Goal: Transaction & Acquisition: Purchase product/service

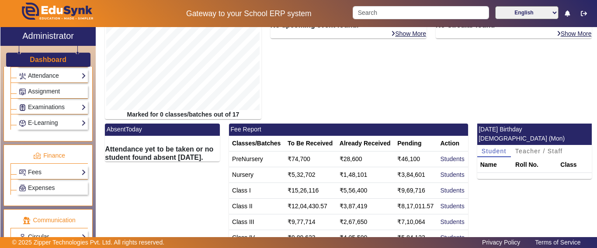
scroll to position [393, 0]
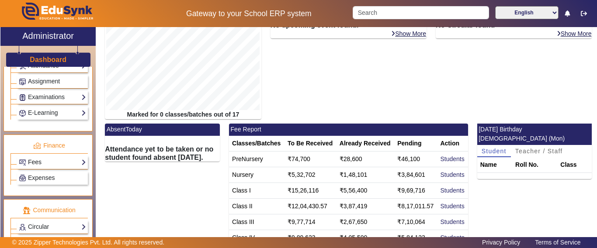
click at [40, 162] on link "Fees" at bounding box center [52, 162] width 67 height 10
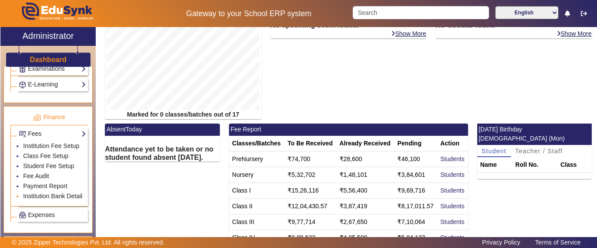
scroll to position [437, 0]
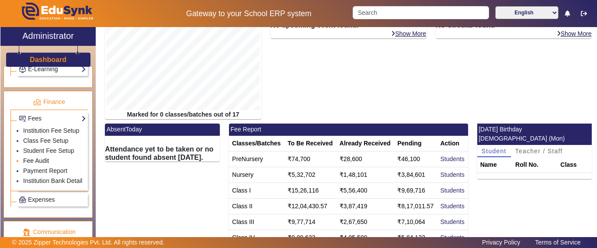
click at [35, 164] on link "Fee Audit" at bounding box center [36, 160] width 26 height 7
click at [41, 164] on link "Fee Audit" at bounding box center [36, 160] width 26 height 7
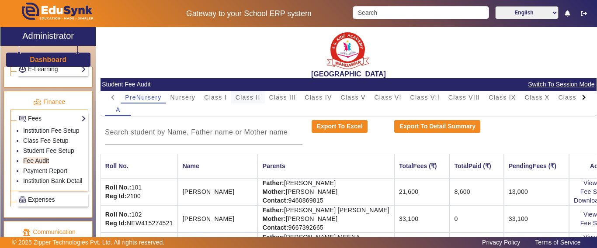
click at [257, 95] on span "Class II" at bounding box center [248, 97] width 25 height 6
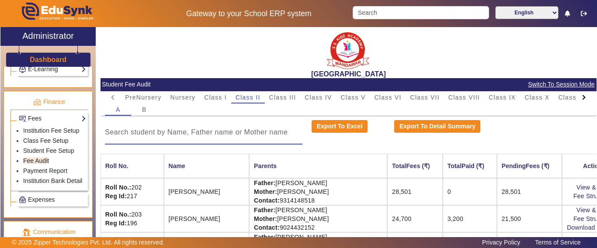
click at [145, 132] on input at bounding box center [204, 132] width 198 height 10
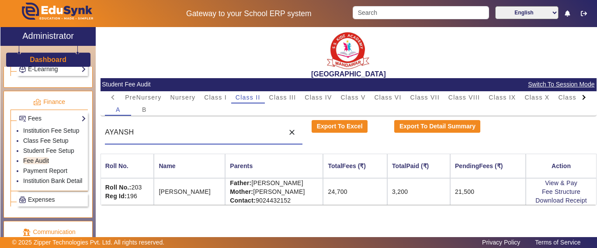
type input "AYANSH"
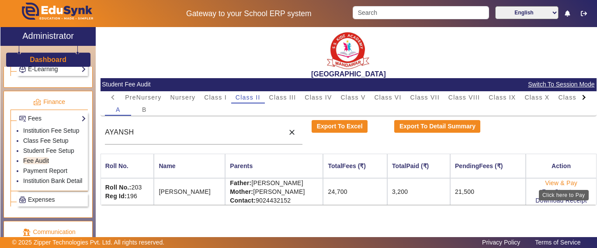
click at [559, 184] on link "View & Pay" at bounding box center [561, 183] width 32 height 7
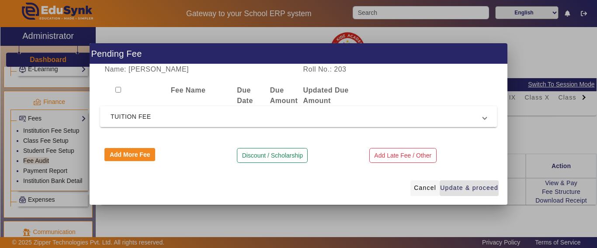
click at [422, 190] on span "Cancel" at bounding box center [425, 188] width 22 height 9
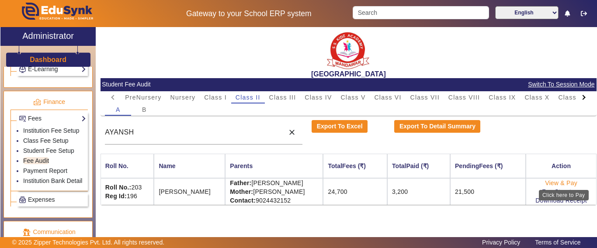
click at [554, 185] on link "View & Pay" at bounding box center [561, 183] width 32 height 7
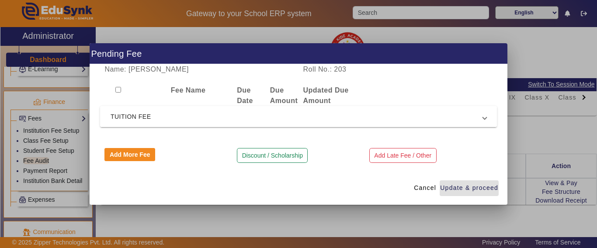
click at [146, 108] on mat-expansion-panel-header "TUITION FEE" at bounding box center [298, 116] width 397 height 21
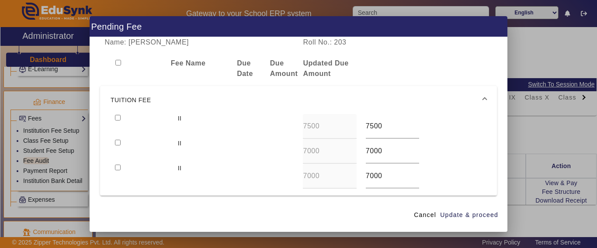
click at [117, 119] on input "checkbox" at bounding box center [118, 118] width 6 height 6
checkbox input "true"
click at [114, 143] on div at bounding box center [142, 151] width 63 height 25
click at [118, 167] on input "checkbox" at bounding box center [118, 168] width 6 height 6
checkbox input "true"
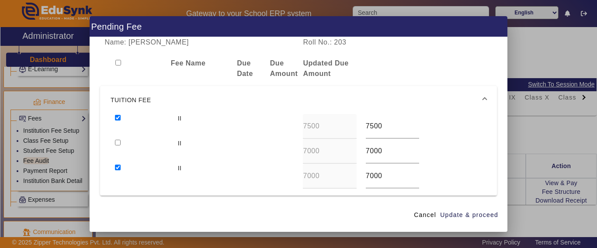
click at [115, 143] on input "checkbox" at bounding box center [118, 143] width 6 height 6
checkbox input "true"
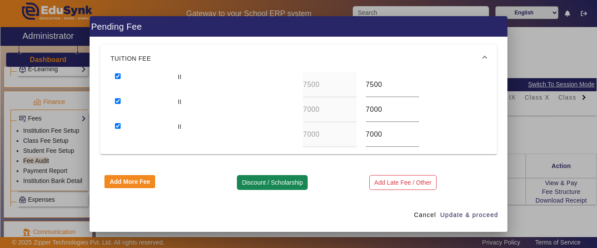
click at [243, 184] on button "Discount / Scholarship" at bounding box center [272, 182] width 71 height 15
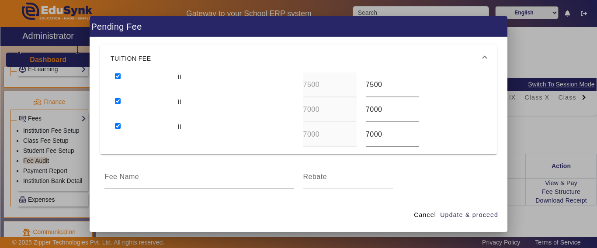
click at [149, 179] on input at bounding box center [198, 177] width 189 height 10
type input "DISCOUNT"
type input "1500"
click at [460, 219] on span "Update & proceed" at bounding box center [469, 215] width 58 height 9
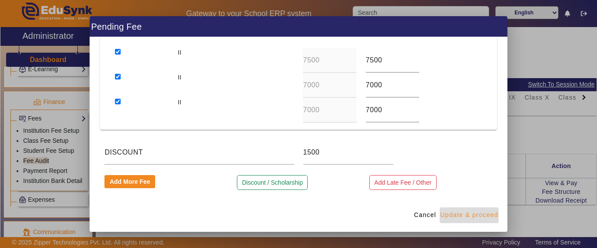
click at [455, 215] on span "Update & proceed" at bounding box center [469, 215] width 58 height 9
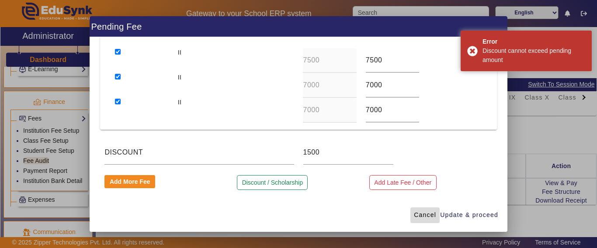
click at [427, 215] on span "Cancel" at bounding box center [425, 215] width 22 height 9
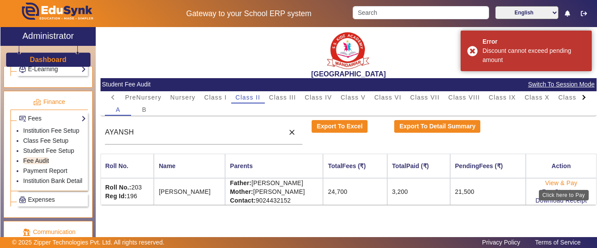
click at [560, 182] on link "View & Pay" at bounding box center [561, 183] width 32 height 7
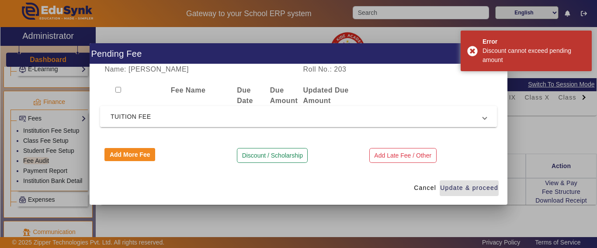
click at [154, 117] on span "TUITION FEE" at bounding box center [297, 116] width 372 height 10
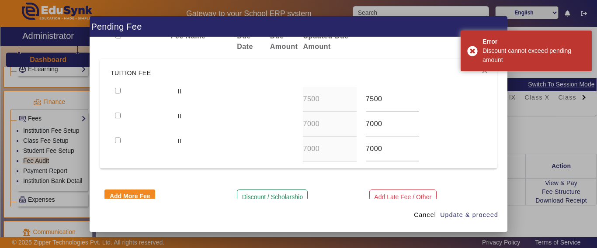
scroll to position [42, 0]
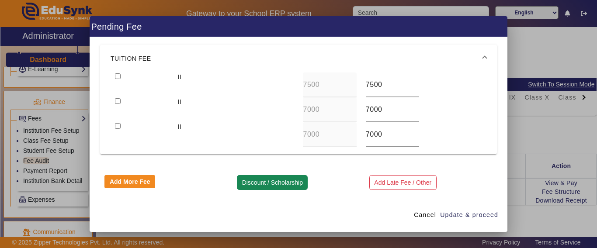
click at [279, 177] on button "Discount / Scholarship" at bounding box center [272, 182] width 71 height 15
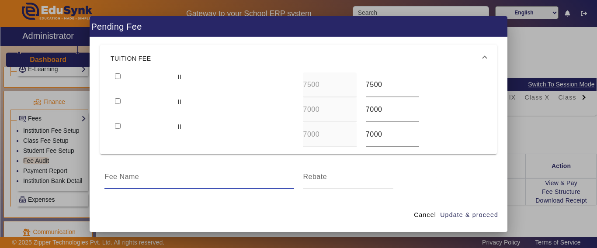
click at [158, 177] on input at bounding box center [198, 177] width 189 height 10
type input "DISCOUNT"
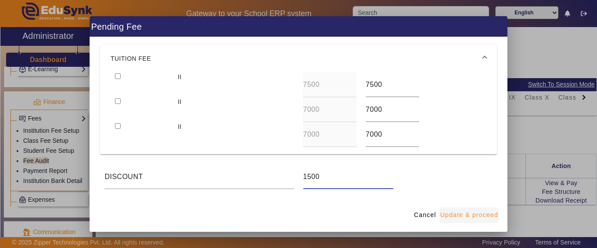
type input "1500"
click at [468, 216] on span "Update & proceed" at bounding box center [469, 215] width 58 height 9
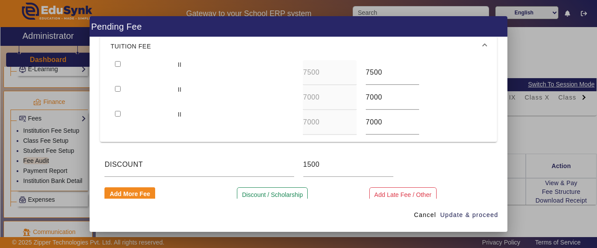
scroll to position [66, 0]
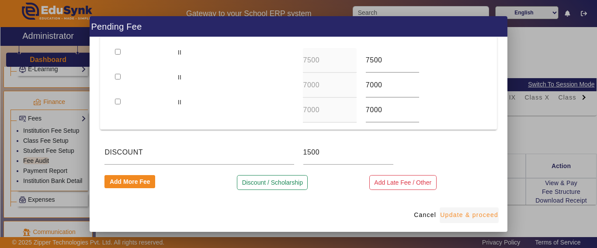
click at [458, 215] on span "Update & proceed" at bounding box center [469, 215] width 58 height 9
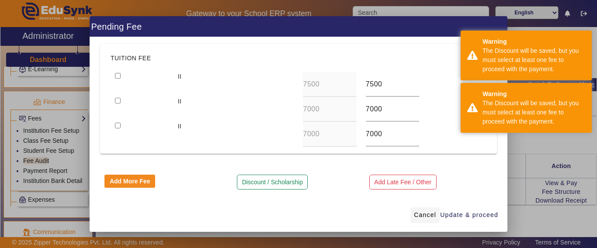
scroll to position [0, 0]
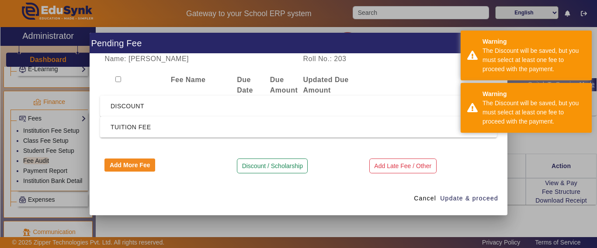
click at [149, 109] on span "DISCOUNT" at bounding box center [297, 106] width 372 height 10
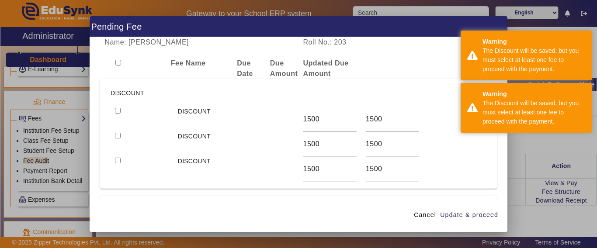
click at [118, 109] on input "checkbox" at bounding box center [118, 111] width 6 height 6
checkbox input "true"
drag, startPoint x: 397, startPoint y: 119, endPoint x: 336, endPoint y: 116, distance: 60.8
click at [333, 116] on div "DISCOUNT 1500 1500" at bounding box center [299, 119] width 376 height 25
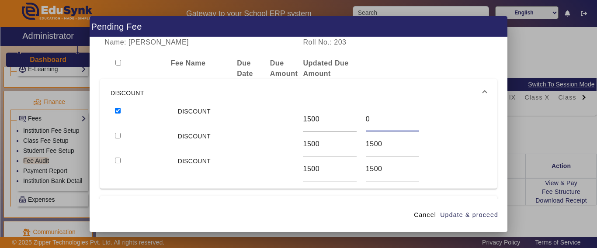
type input "0"
click at [116, 135] on input "checkbox" at bounding box center [118, 136] width 6 height 6
checkbox input "true"
drag, startPoint x: 400, startPoint y: 134, endPoint x: 388, endPoint y: 140, distance: 13.1
click at [391, 137] on div "1500" at bounding box center [392, 144] width 53 height 24
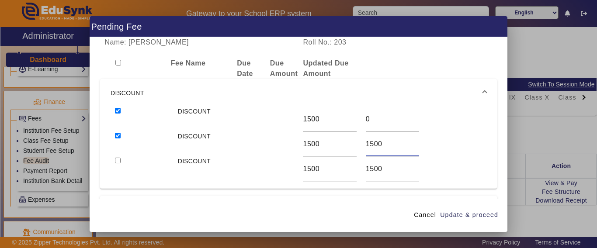
drag, startPoint x: 388, startPoint y: 140, endPoint x: 340, endPoint y: 140, distance: 48.5
click at [340, 140] on div "DISCOUNT 1500 1500" at bounding box center [299, 144] width 376 height 25
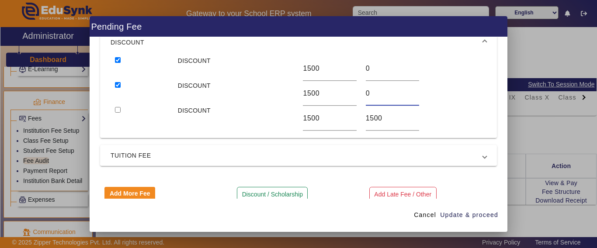
scroll to position [63, 0]
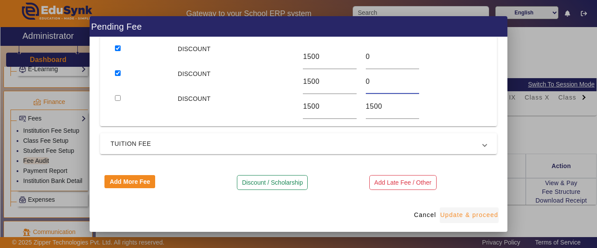
type input "0"
click at [460, 216] on span "Update & proceed" at bounding box center [469, 215] width 58 height 9
type input "0"
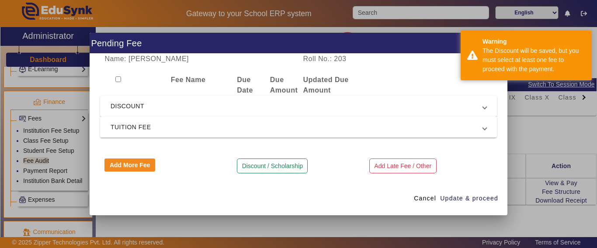
scroll to position [0, 0]
click at [117, 80] on input "checkbox" at bounding box center [118, 79] width 6 height 6
checkbox input "true"
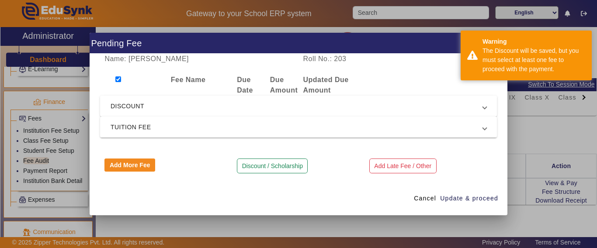
checkbox input "true"
click at [468, 201] on span "Update & proceed" at bounding box center [469, 198] width 58 height 9
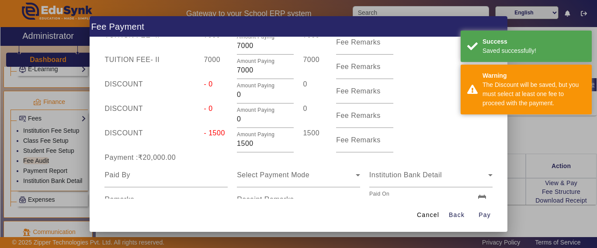
scroll to position [87, 0]
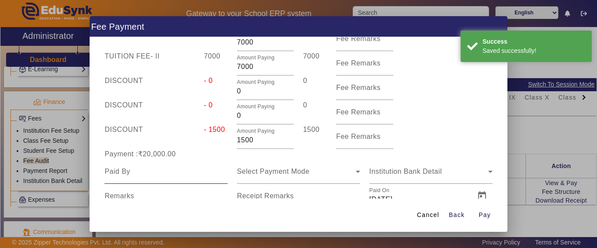
click at [156, 175] on input at bounding box center [165, 172] width 123 height 10
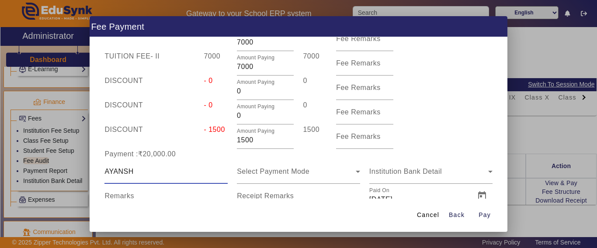
type input "AYANSH"
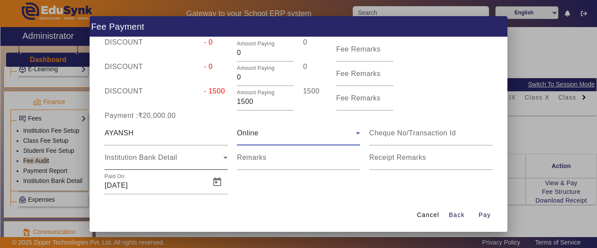
scroll to position [131, 0]
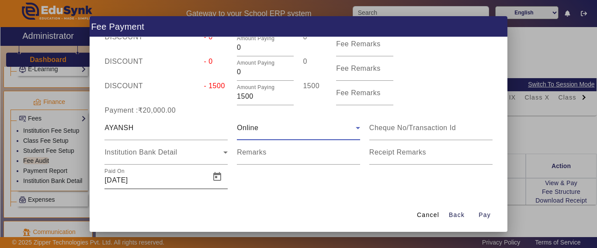
click at [131, 181] on input "[DATE]" at bounding box center [154, 180] width 101 height 10
click at [209, 181] on span "Open calendar" at bounding box center [217, 177] width 21 height 21
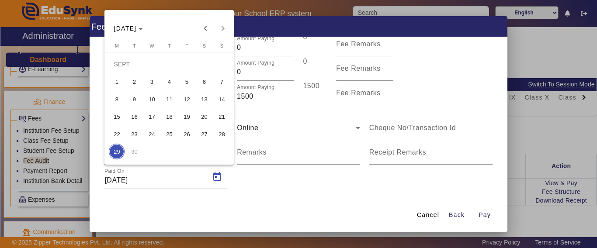
click at [208, 134] on span "27" at bounding box center [204, 134] width 16 height 16
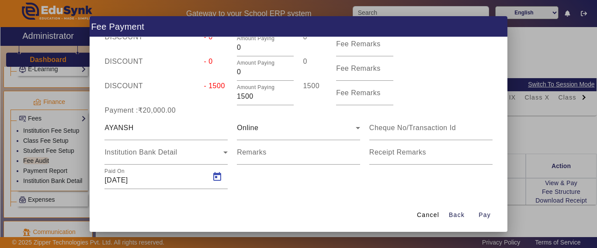
type input "[DATE]"
click at [136, 150] on span "Institution Bank Detail" at bounding box center [140, 152] width 73 height 7
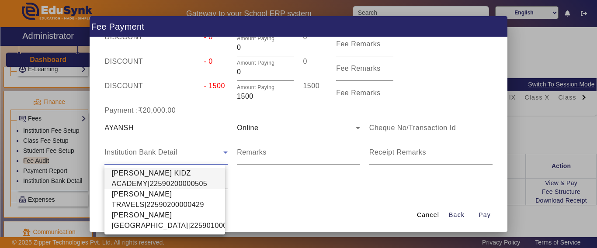
click at [140, 174] on span "[PERSON_NAME] KIDZ ACADEMY|22590200000505" at bounding box center [164, 178] width 107 height 21
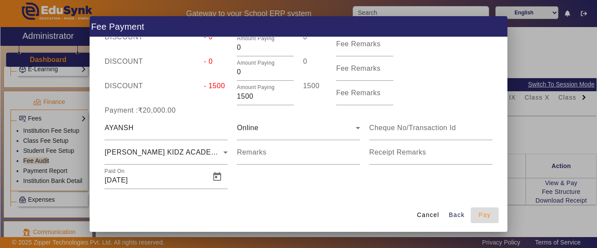
click at [486, 217] on span "Pay" at bounding box center [485, 215] width 12 height 9
type input "0"
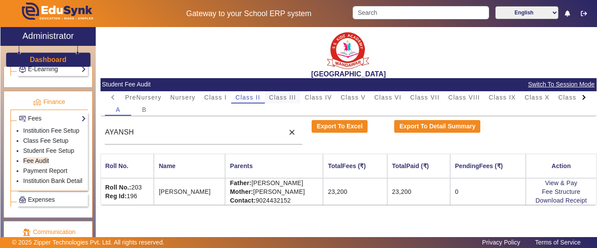
click at [275, 98] on span "Class III" at bounding box center [282, 97] width 27 height 6
drag, startPoint x: 162, startPoint y: 134, endPoint x: 67, endPoint y: 136, distance: 94.9
click at [67, 136] on div "X Administrator Dashboard Administration Institution Institution Details Sessio…" at bounding box center [298, 143] width 596 height 232
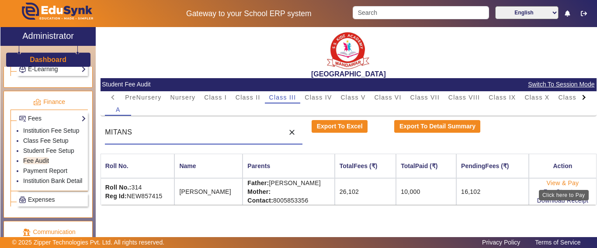
type input "MITANS"
click at [560, 183] on link "View & Pay" at bounding box center [563, 183] width 32 height 7
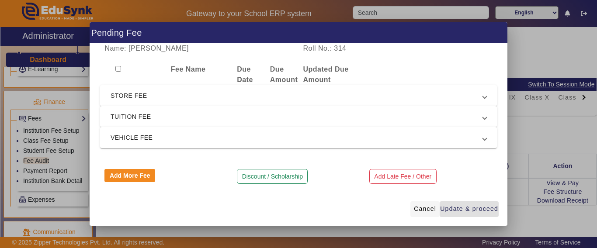
click at [416, 208] on span "Cancel" at bounding box center [425, 209] width 22 height 9
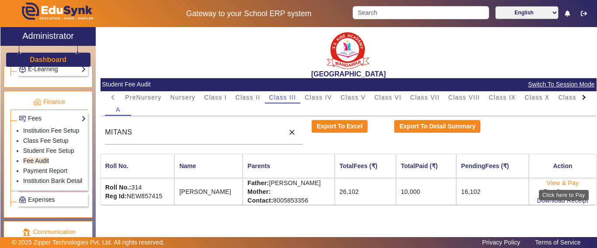
click at [554, 183] on link "View & Pay" at bounding box center [563, 183] width 32 height 7
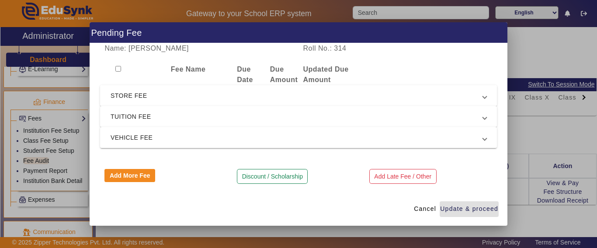
click at [134, 93] on span "STORE FEE" at bounding box center [297, 95] width 372 height 10
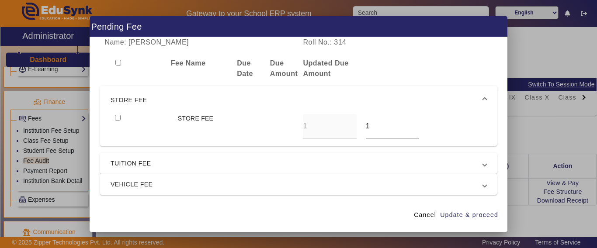
click at [117, 116] on input "checkbox" at bounding box center [118, 118] width 6 height 6
checkbox input "true"
click at [346, 127] on div "STORE FEE 1 1" at bounding box center [299, 126] width 376 height 25
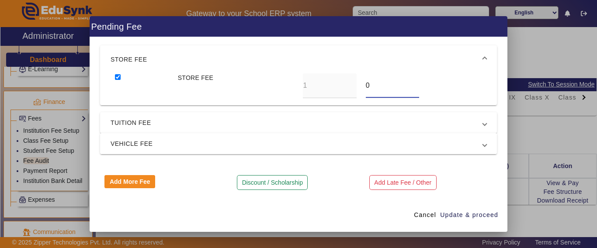
type input "0"
click at [137, 146] on span "VEHICLE FEE" at bounding box center [297, 144] width 372 height 10
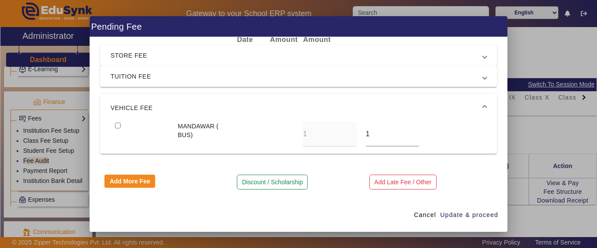
scroll to position [34, 0]
click at [120, 126] on input "checkbox" at bounding box center [118, 126] width 6 height 6
checkbox input "true"
click at [354, 132] on div "MANDAWAR ( BUS) 1 1" at bounding box center [299, 134] width 376 height 25
type input "0"
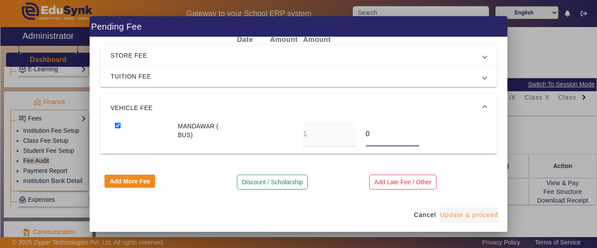
click at [458, 213] on span "Update & proceed" at bounding box center [469, 215] width 58 height 9
type input "0"
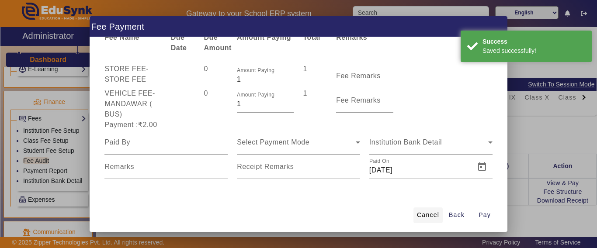
scroll to position [26, 0]
click at [452, 218] on span "Back" at bounding box center [457, 215] width 16 height 9
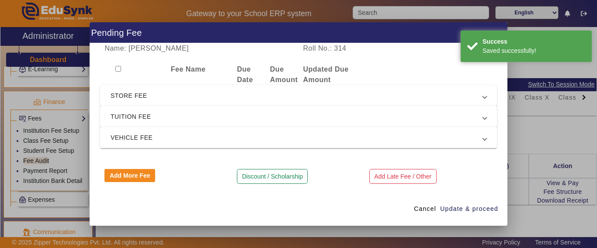
scroll to position [0, 0]
click at [275, 170] on button "Discount / Scholarship" at bounding box center [272, 176] width 71 height 15
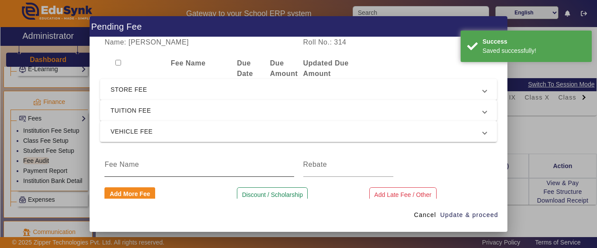
click at [147, 166] on input at bounding box center [198, 165] width 189 height 10
type input "DISCOUNT"
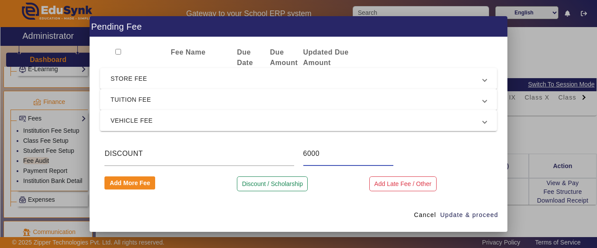
scroll to position [12, 0]
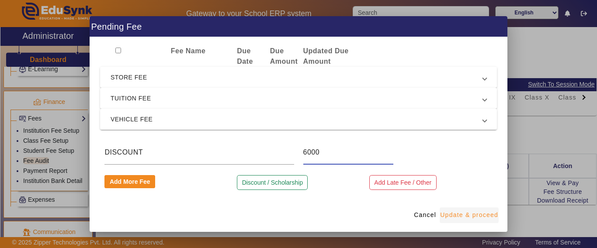
type input "6000"
drag, startPoint x: 457, startPoint y: 212, endPoint x: 454, endPoint y: 208, distance: 5.3
click at [457, 215] on span "Update & proceed" at bounding box center [469, 215] width 58 height 9
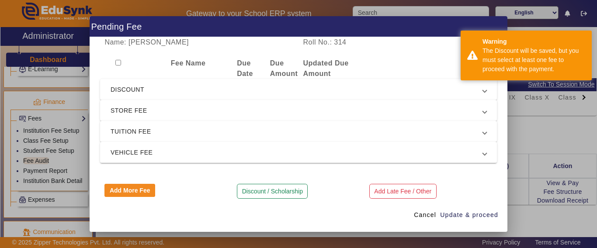
click at [118, 63] on input "checkbox" at bounding box center [118, 63] width 6 height 6
checkbox input "true"
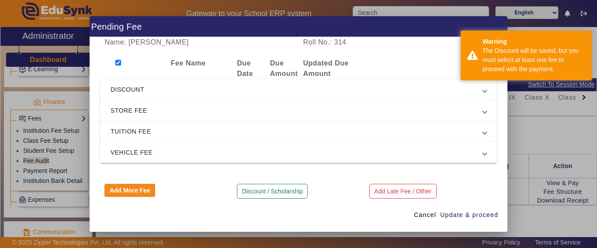
checkbox input "true"
click at [476, 212] on span "Update & proceed" at bounding box center [469, 215] width 58 height 9
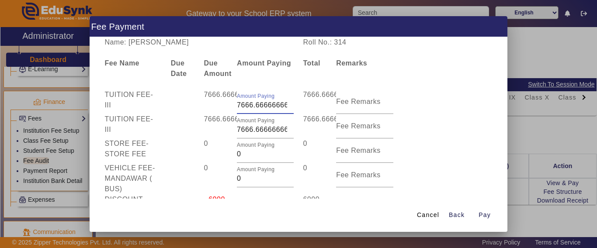
scroll to position [0, 14]
drag, startPoint x: 237, startPoint y: 106, endPoint x: 301, endPoint y: 109, distance: 64.3
click at [301, 109] on div "TUITION FEE - III 7666.66666666667 Amount Paying 7666.66666666667 7666.66666666…" at bounding box center [298, 102] width 397 height 24
type input "7500"
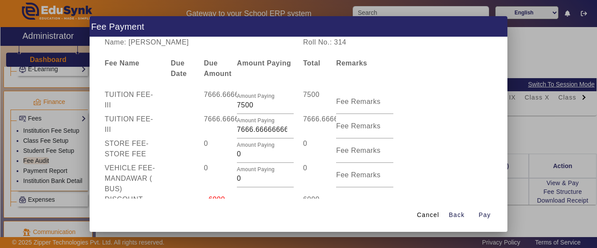
click at [151, 151] on div "STORE FEE - STORE FEE" at bounding box center [133, 151] width 66 height 24
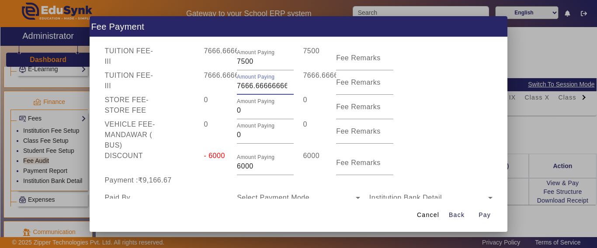
scroll to position [0, 14]
drag, startPoint x: 235, startPoint y: 85, endPoint x: 295, endPoint y: 89, distance: 60.4
click at [295, 89] on div "TUITION FEE - III 7666.66666666667 Amount Paying 7666.66666666667 7666.66666666…" at bounding box center [298, 82] width 397 height 24
type input "7500"
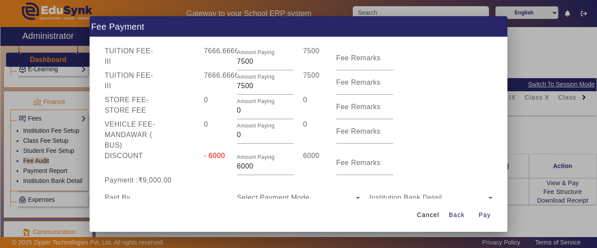
click at [185, 121] on div at bounding box center [182, 134] width 33 height 31
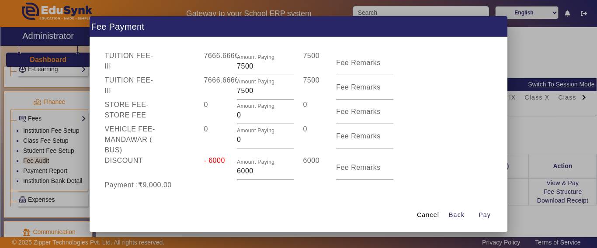
scroll to position [11, 0]
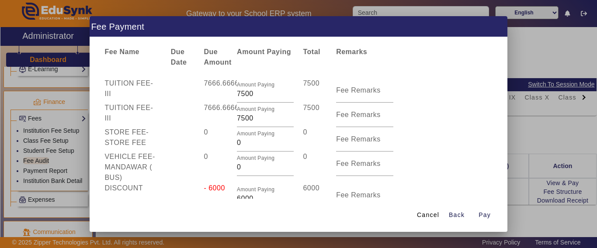
drag, startPoint x: 460, startPoint y: 215, endPoint x: 414, endPoint y: 196, distance: 50.2
click at [460, 215] on span "Back" at bounding box center [457, 215] width 16 height 9
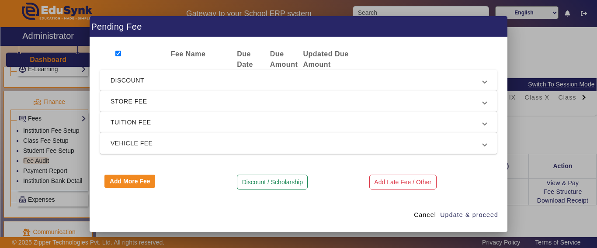
scroll to position [9, 0]
click at [135, 125] on span "TUITION FEE" at bounding box center [297, 122] width 372 height 10
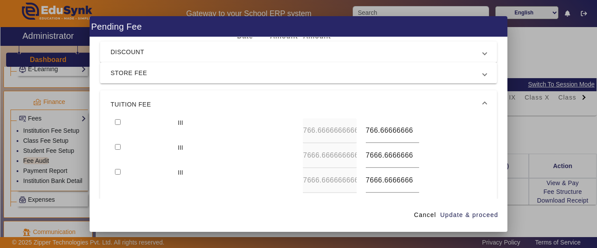
scroll to position [53, 0]
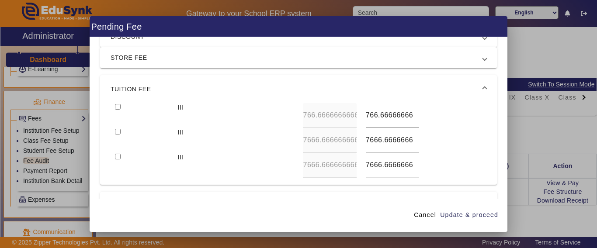
click at [117, 108] on input "checkbox" at bounding box center [118, 107] width 6 height 6
checkbox input "true"
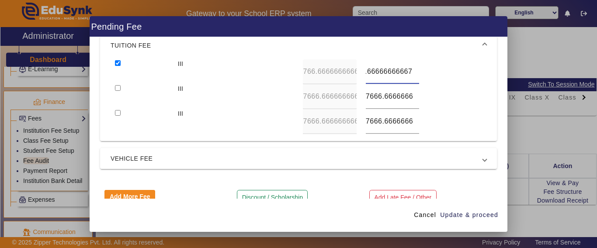
scroll to position [0, 0]
drag, startPoint x: 363, startPoint y: 70, endPoint x: 349, endPoint y: 77, distance: 15.2
click at [349, 77] on div "III 766.66666666667 766.66666666667" at bounding box center [299, 71] width 376 height 25
click at [361, 79] on div "766.66666666667" at bounding box center [392, 71] width 63 height 25
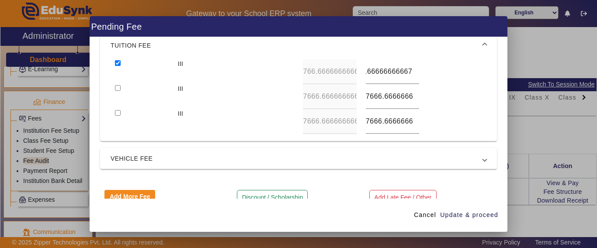
drag, startPoint x: 360, startPoint y: 72, endPoint x: 461, endPoint y: 72, distance: 100.5
click at [461, 72] on div "III 766.66666666667 766.66666666667" at bounding box center [299, 71] width 376 height 25
click at [445, 90] on div "III 7666.66666666667 7666.66666666667" at bounding box center [299, 96] width 376 height 25
click at [366, 73] on input "766.66666666667" at bounding box center [392, 71] width 53 height 10
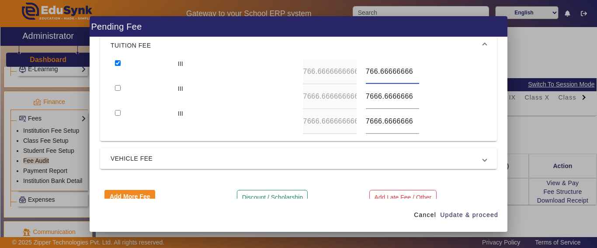
click at [366, 73] on input "766.66666666667" at bounding box center [392, 71] width 53 height 10
type input "766"
click at [117, 87] on input "checkbox" at bounding box center [118, 88] width 6 height 6
checkbox input "true"
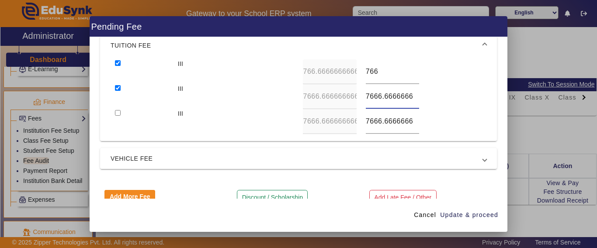
scroll to position [0, 18]
drag, startPoint x: 361, startPoint y: 95, endPoint x: 425, endPoint y: 97, distance: 63.9
click at [425, 97] on div "III 7666.66666666667 7666.66666666667" at bounding box center [299, 96] width 376 height 25
type input "7500"
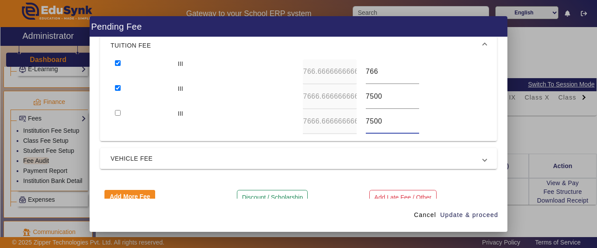
type input "7500"
click at [121, 114] on div at bounding box center [142, 121] width 63 height 25
click at [121, 111] on input "checkbox" at bounding box center [118, 113] width 6 height 6
checkbox input "true"
click at [485, 216] on span "Update & proceed" at bounding box center [469, 215] width 58 height 9
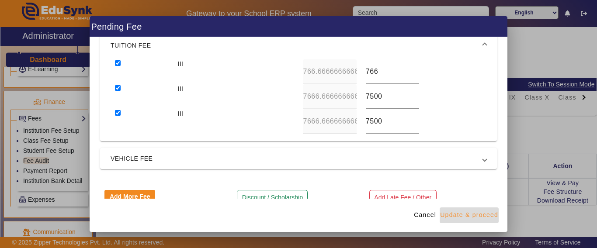
type input "7666"
type input "7500"
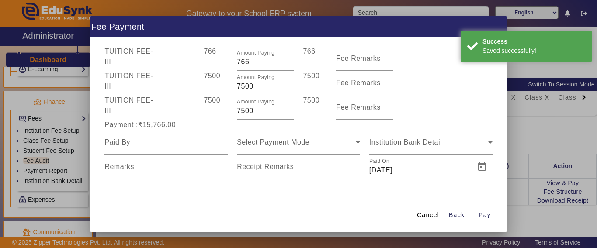
scroll to position [43, 0]
click at [460, 214] on span "Back" at bounding box center [457, 215] width 16 height 9
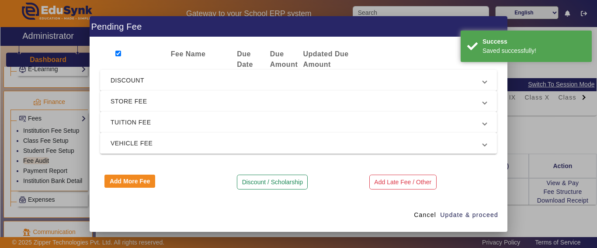
scroll to position [9, 0]
click at [118, 55] on input "checkbox" at bounding box center [118, 54] width 6 height 6
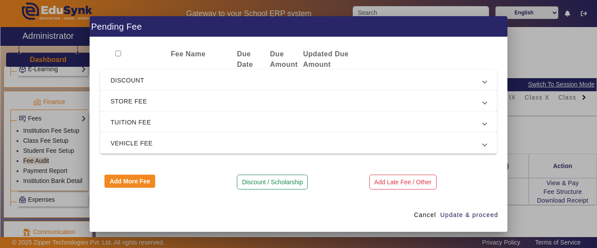
click at [119, 53] on input "checkbox" at bounding box center [118, 54] width 6 height 6
checkbox input "true"
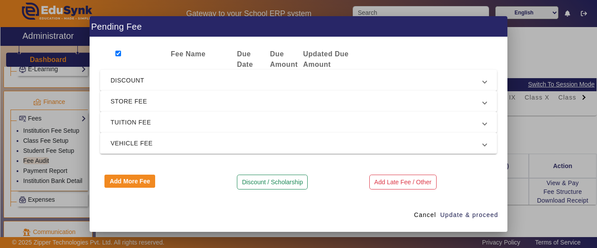
checkbox input "true"
click at [459, 216] on span "Update & proceed" at bounding box center [469, 215] width 58 height 9
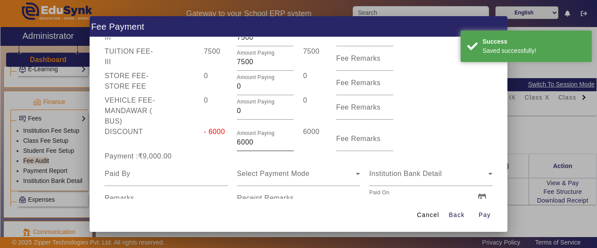
scroll to position [87, 0]
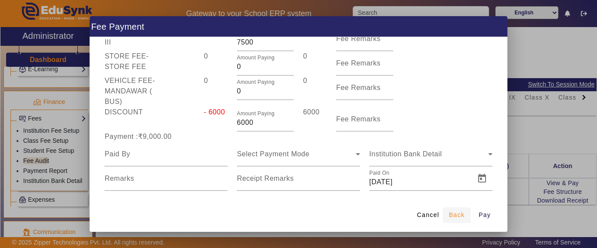
click at [454, 216] on span "Back" at bounding box center [457, 215] width 16 height 9
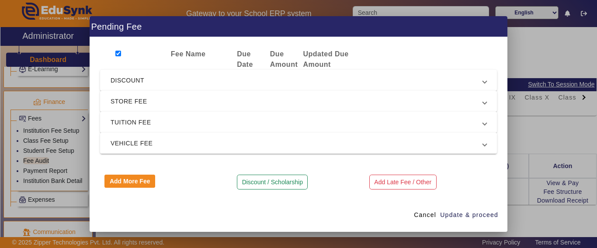
scroll to position [9, 0]
click at [144, 80] on span "DISCOUNT" at bounding box center [297, 80] width 372 height 10
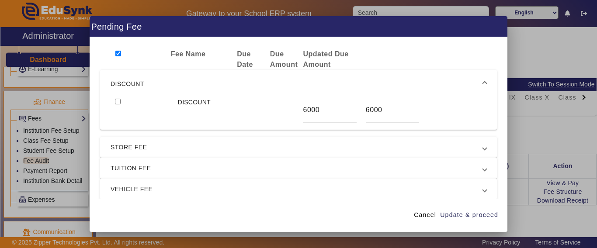
click at [133, 162] on mat-expansion-panel-header "TUITION FEE" at bounding box center [298, 168] width 397 height 21
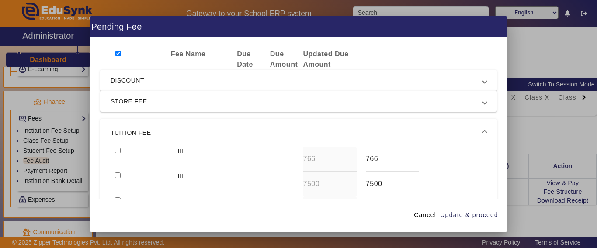
scroll to position [53, 0]
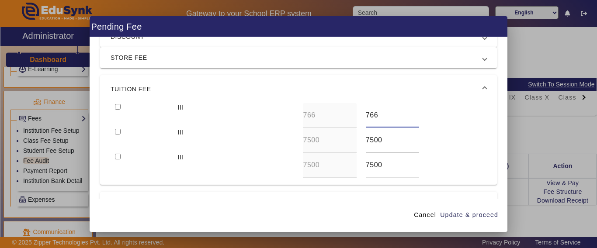
drag, startPoint x: 376, startPoint y: 114, endPoint x: 343, endPoint y: 114, distance: 32.8
click at [343, 114] on div "III 766 766" at bounding box center [299, 115] width 376 height 25
type input "1766"
click at [119, 107] on input "checkbox" at bounding box center [118, 107] width 6 height 6
checkbox input "true"
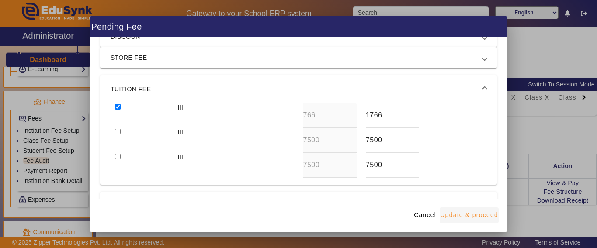
click at [449, 216] on span "Update & proceed" at bounding box center [469, 215] width 58 height 9
type input "8666"
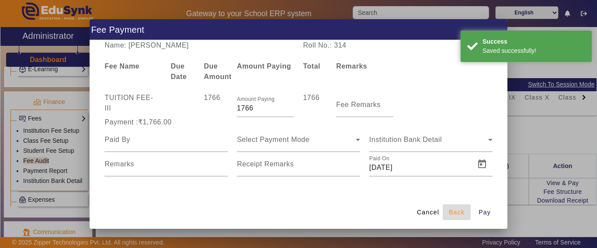
drag, startPoint x: 462, startPoint y: 213, endPoint x: 320, endPoint y: 199, distance: 142.7
click at [463, 213] on span "Back" at bounding box center [457, 212] width 16 height 9
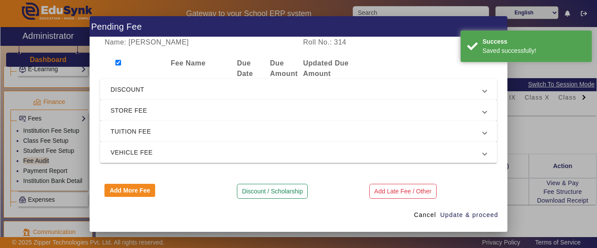
click at [120, 68] on div at bounding box center [133, 68] width 66 height 21
click at [118, 63] on input "checkbox" at bounding box center [118, 63] width 6 height 6
click at [119, 63] on input "checkbox" at bounding box center [118, 63] width 6 height 6
checkbox input "true"
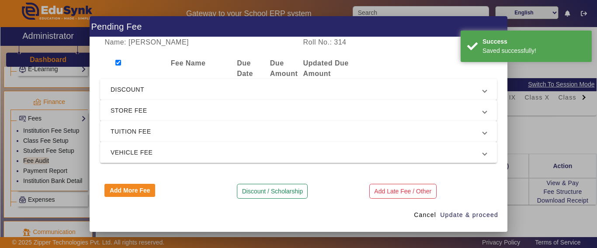
checkbox input "true"
click at [439, 224] on span at bounding box center [424, 215] width 29 height 21
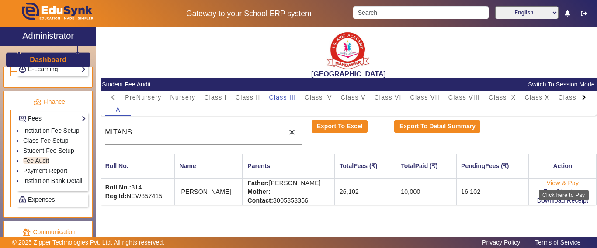
click at [559, 181] on link "View & Pay" at bounding box center [563, 183] width 32 height 7
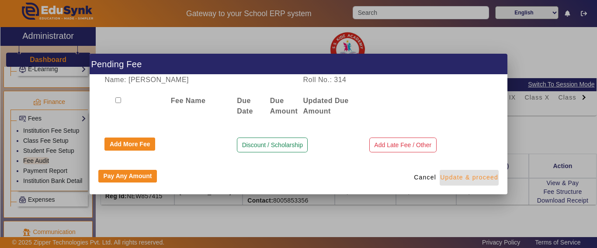
drag, startPoint x: 423, startPoint y: 174, endPoint x: 449, endPoint y: 184, distance: 28.1
click at [424, 174] on span "Cancel" at bounding box center [425, 177] width 22 height 9
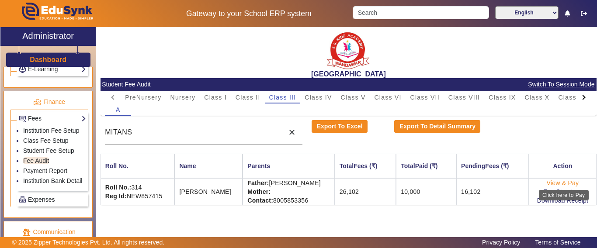
click at [562, 183] on link "View & Pay" at bounding box center [563, 183] width 32 height 7
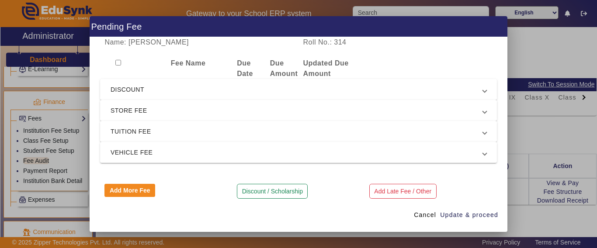
click at [118, 64] on input "checkbox" at bounding box center [118, 63] width 6 height 6
checkbox input "true"
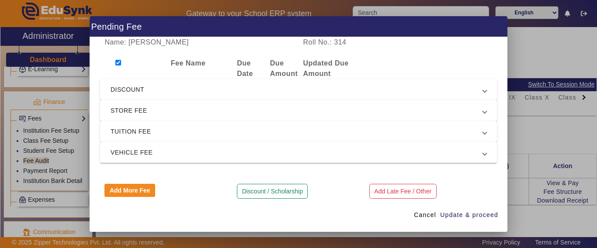
checkbox input "true"
click at [479, 215] on span "Update & proceed" at bounding box center [469, 215] width 58 height 9
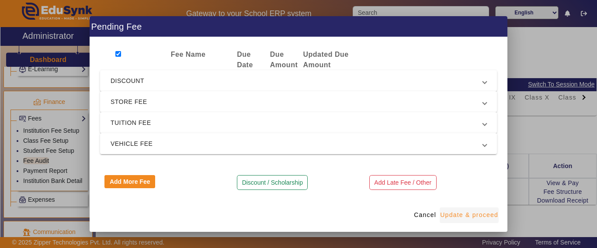
click at [469, 217] on span "Update & proceed" at bounding box center [469, 215] width 58 height 9
click at [463, 215] on span "Update & proceed" at bounding box center [469, 215] width 58 height 9
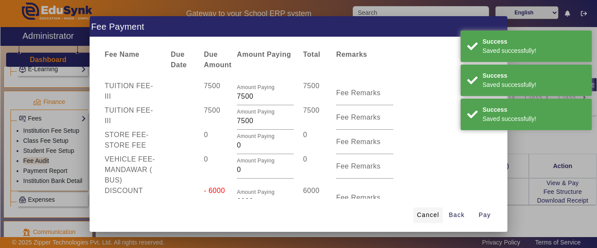
click at [424, 214] on span "Cancel" at bounding box center [428, 215] width 22 height 9
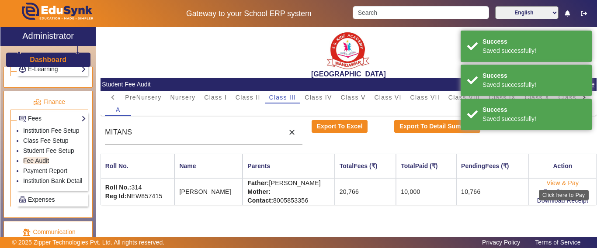
click at [564, 185] on link "View & Pay" at bounding box center [563, 183] width 32 height 7
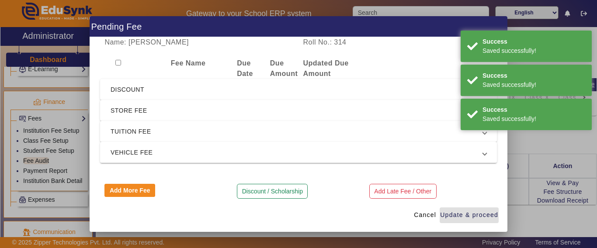
click at [119, 62] on input "checkbox" at bounding box center [118, 63] width 6 height 6
checkbox input "true"
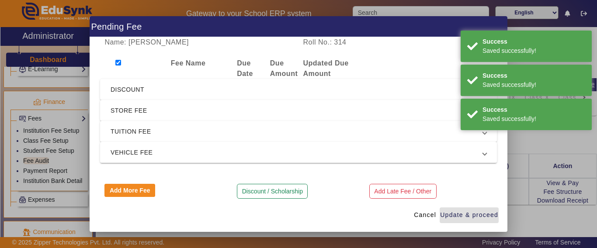
checkbox input "true"
click at [462, 215] on span "Update & proceed" at bounding box center [469, 215] width 58 height 9
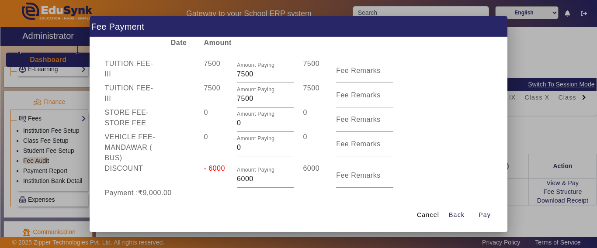
scroll to position [44, 0]
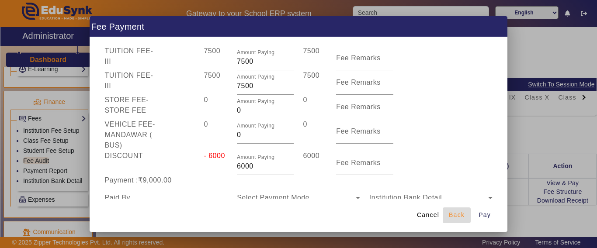
click at [459, 214] on span "Back" at bounding box center [457, 215] width 16 height 9
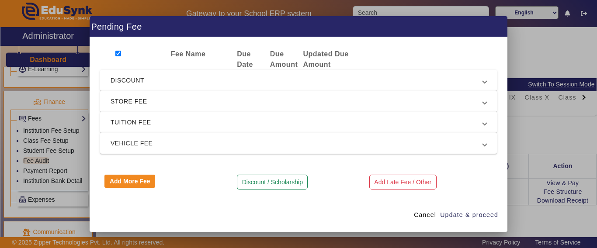
click at [156, 103] on span "STORE FEE" at bounding box center [297, 101] width 372 height 10
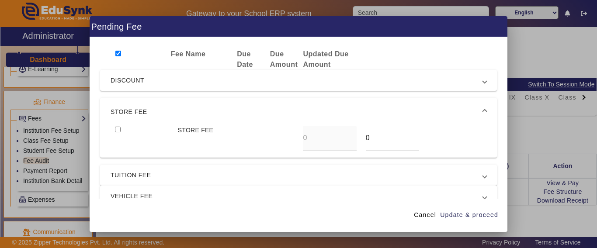
click at [156, 103] on mat-expansion-panel-header "STORE FEE" at bounding box center [298, 112] width 397 height 28
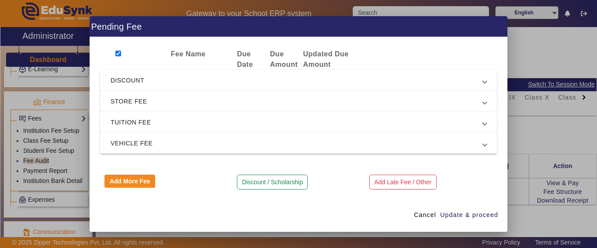
click at [144, 130] on mat-expansion-panel-header "TUITION FEE" at bounding box center [298, 122] width 397 height 21
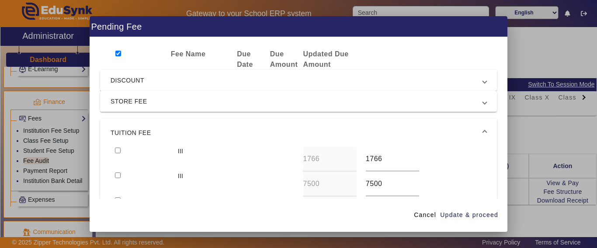
click at [116, 52] on input "checkbox" at bounding box center [118, 54] width 6 height 6
checkbox input "true"
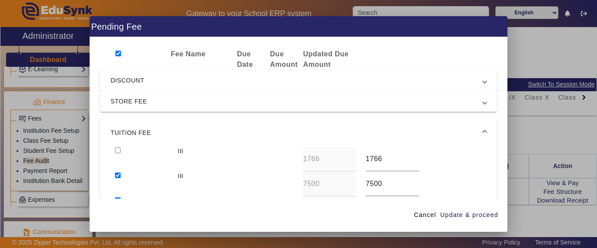
checkbox input "true"
click at [119, 145] on mat-expansion-panel-header "TUITION FEE" at bounding box center [298, 133] width 397 height 28
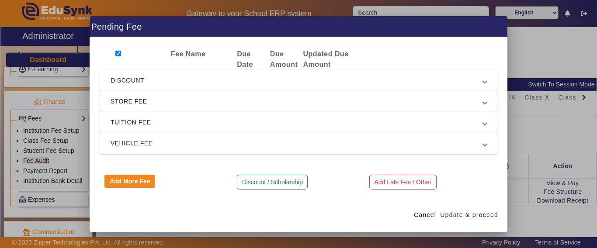
click at [118, 129] on mat-expansion-panel-header "TUITION FEE" at bounding box center [298, 122] width 397 height 21
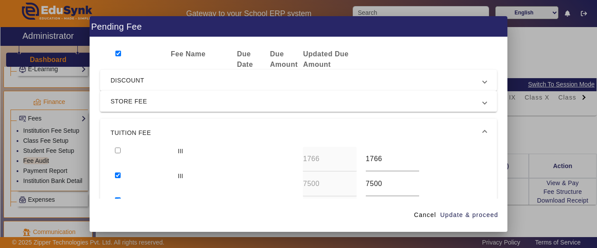
click at [119, 151] on input "checkbox" at bounding box center [118, 151] width 6 height 6
checkbox input "true"
click at [478, 219] on span "Update & proceed" at bounding box center [469, 215] width 58 height 9
type input "8666"
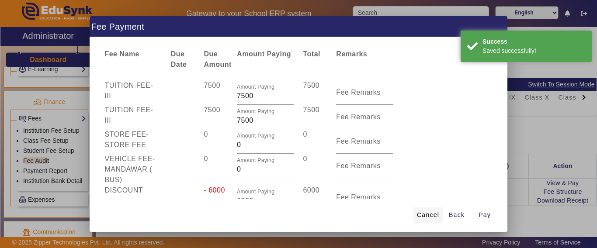
drag, startPoint x: 455, startPoint y: 216, endPoint x: 421, endPoint y: 212, distance: 33.5
click at [455, 216] on span "Back" at bounding box center [457, 215] width 16 height 9
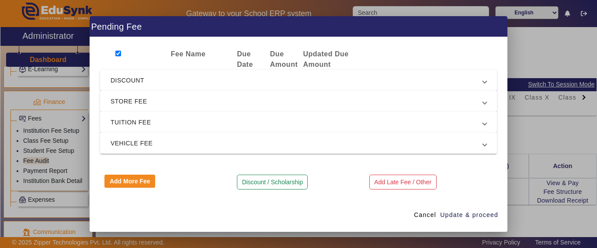
click at [145, 118] on span "TUITION FEE" at bounding box center [297, 122] width 372 height 10
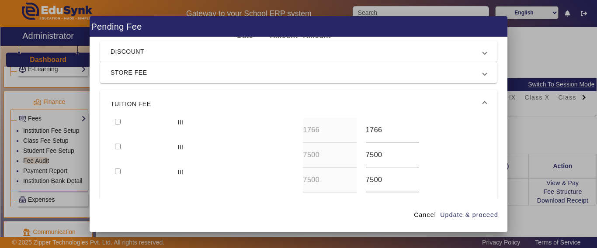
scroll to position [53, 0]
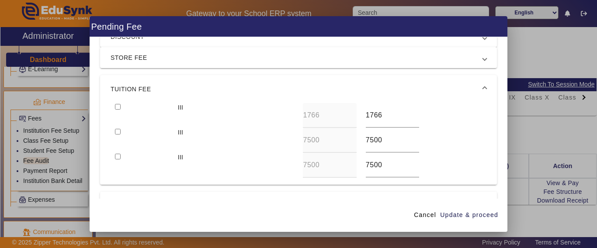
drag, startPoint x: 382, startPoint y: 116, endPoint x: 357, endPoint y: 116, distance: 25.4
click at [361, 116] on div "1766" at bounding box center [392, 115] width 63 height 25
type input "1000"
click at [121, 109] on div at bounding box center [142, 115] width 63 height 25
click at [121, 110] on div at bounding box center [142, 115] width 63 height 25
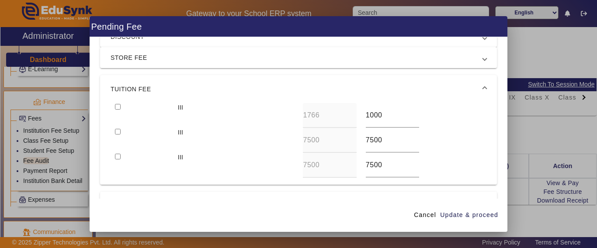
click at [118, 132] on div at bounding box center [142, 140] width 63 height 25
click at [117, 131] on input "checkbox" at bounding box center [118, 132] width 6 height 6
checkbox input "true"
click at [114, 106] on div at bounding box center [142, 115] width 63 height 25
click at [118, 108] on input "checkbox" at bounding box center [118, 107] width 6 height 6
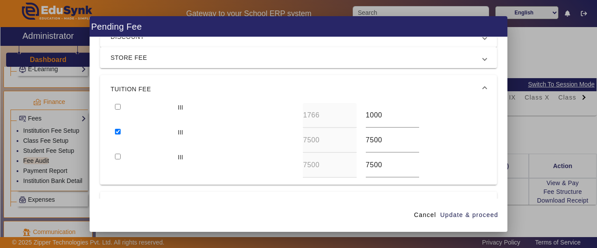
checkbox input "true"
click at [118, 155] on input "checkbox" at bounding box center [118, 157] width 6 height 6
checkbox input "true"
click at [129, 54] on span "STORE FEE" at bounding box center [297, 57] width 372 height 10
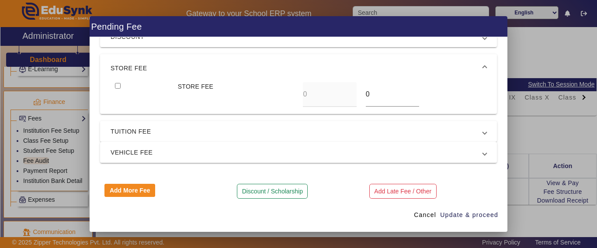
click at [118, 87] on input "checkbox" at bounding box center [118, 86] width 6 height 6
checkbox input "true"
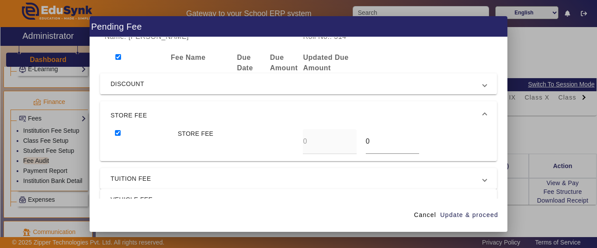
scroll to position [0, 0]
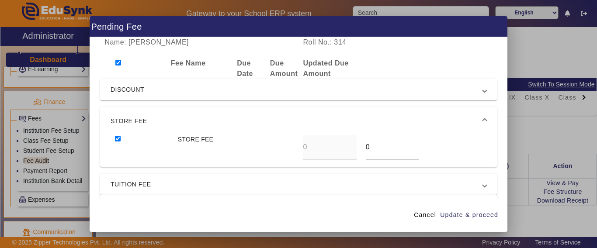
drag, startPoint x: 123, startPoint y: 71, endPoint x: 122, endPoint y: 82, distance: 11.0
click at [124, 72] on div at bounding box center [133, 68] width 66 height 21
click at [121, 86] on span "DISCOUNT" at bounding box center [297, 89] width 372 height 10
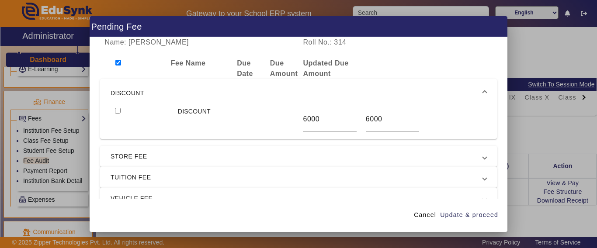
click at [120, 109] on input "checkbox" at bounding box center [118, 111] width 6 height 6
checkbox input "true"
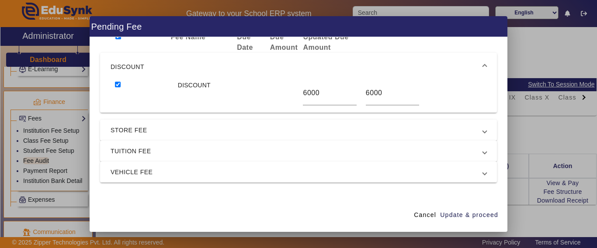
scroll to position [55, 0]
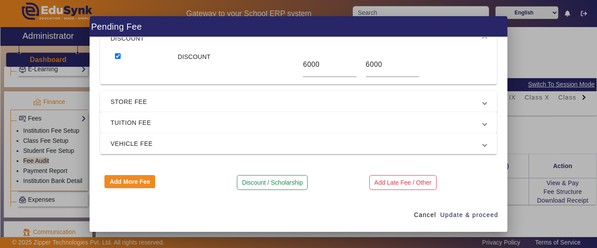
drag, startPoint x: 130, startPoint y: 133, endPoint x: 134, endPoint y: 139, distance: 7.0
click at [130, 135] on mat-accordion "DISCOUNT DISCOUNT 6000 6000 STORE FEE STORE FEE 0 0 TUITION FEE III 1766 1000 I…" at bounding box center [298, 89] width 397 height 130
click at [473, 218] on span "Update & proceed" at bounding box center [469, 215] width 58 height 9
type input "7900"
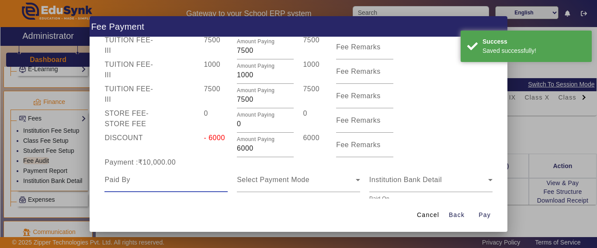
click at [171, 185] on input at bounding box center [165, 180] width 123 height 10
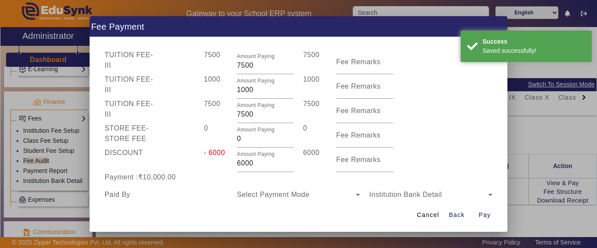
scroll to position [92, 0]
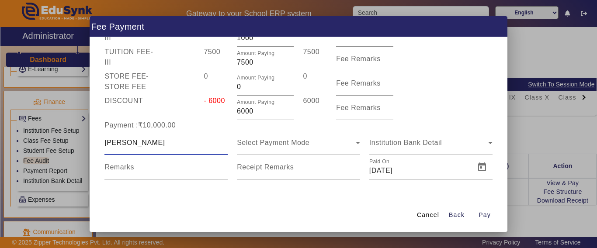
type input "[PERSON_NAME]"
click at [282, 154] on mat-form-field "Select Payment Mode" at bounding box center [298, 143] width 123 height 24
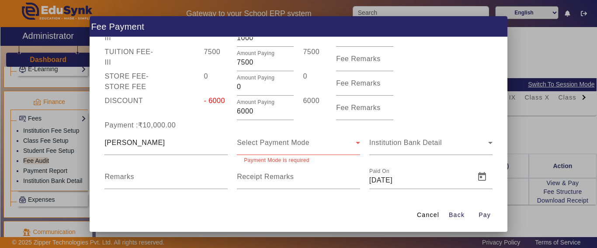
click at [282, 149] on div "Select Payment Mode" at bounding box center [298, 143] width 123 height 24
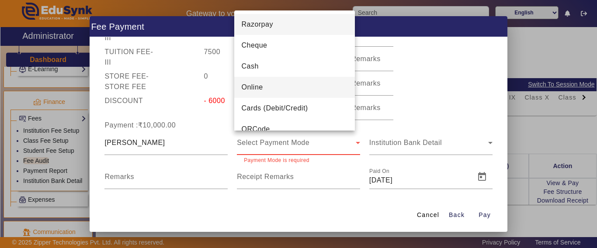
click at [264, 84] on mat-option "Online" at bounding box center [294, 87] width 121 height 21
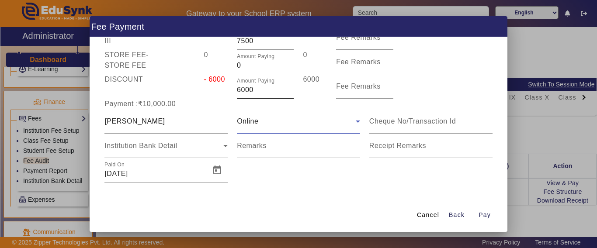
scroll to position [116, 0]
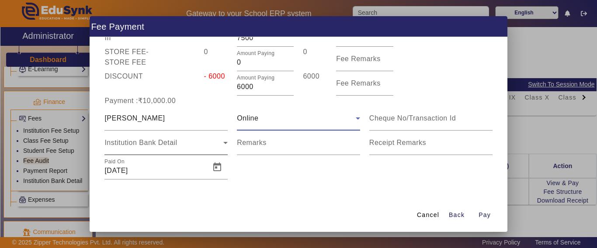
click at [162, 136] on div "Institution Bank Detail" at bounding box center [165, 143] width 123 height 24
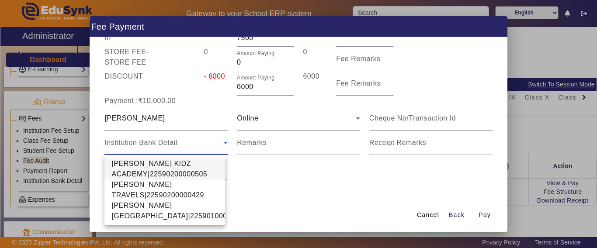
click at [274, 118] on div at bounding box center [298, 124] width 597 height 248
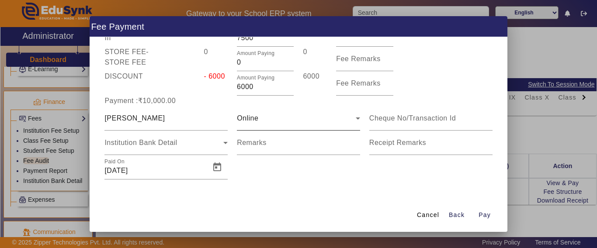
click at [270, 122] on div "Online" at bounding box center [296, 118] width 119 height 10
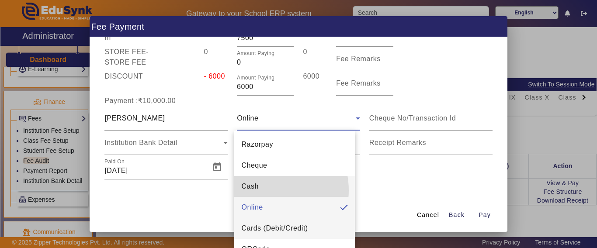
click at [261, 191] on mat-option "Cash" at bounding box center [294, 186] width 121 height 21
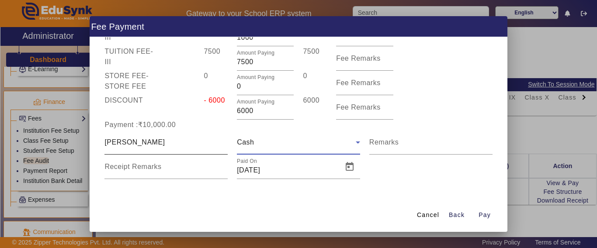
scroll to position [92, 0]
click at [485, 217] on span "Pay" at bounding box center [485, 215] width 12 height 9
type input "0"
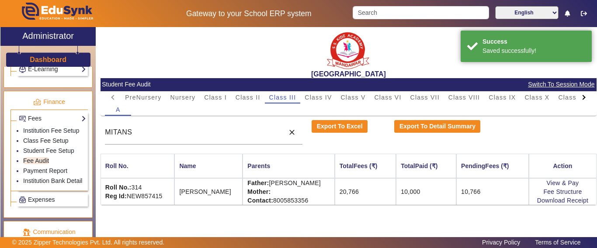
scroll to position [9, 0]
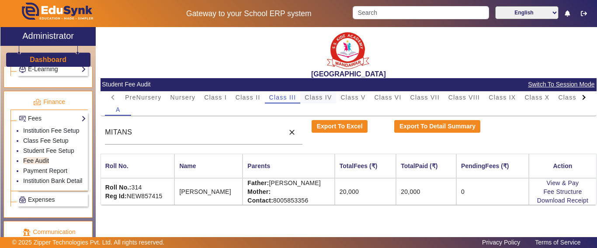
click at [306, 96] on span "Class IV" at bounding box center [318, 97] width 27 height 6
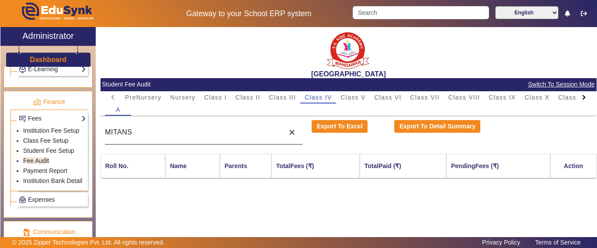
drag, startPoint x: 195, startPoint y: 140, endPoint x: 107, endPoint y: 131, distance: 89.2
click at [107, 131] on div "MITANS" at bounding box center [192, 132] width 175 height 24
click at [137, 133] on input "MITANS" at bounding box center [192, 132] width 175 height 10
drag, startPoint x: 153, startPoint y: 133, endPoint x: 87, endPoint y: 136, distance: 65.6
click at [87, 136] on div "X Administrator Dashboard Administration Institution Institution Details Sessio…" at bounding box center [298, 143] width 596 height 232
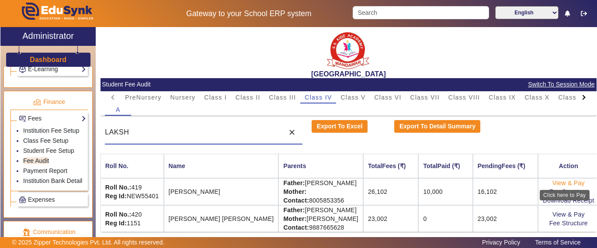
type input "LAKSH"
click at [563, 181] on link "View & Pay" at bounding box center [569, 183] width 32 height 7
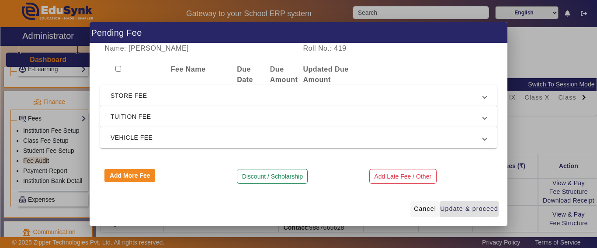
click at [427, 204] on span at bounding box center [424, 209] width 29 height 21
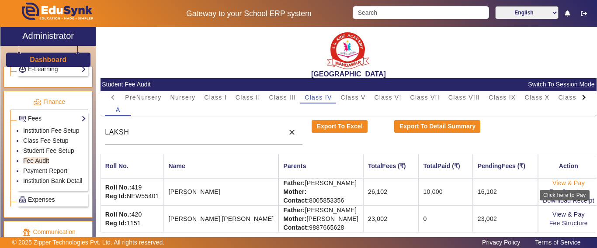
click at [554, 184] on link "View & Pay" at bounding box center [569, 183] width 32 height 7
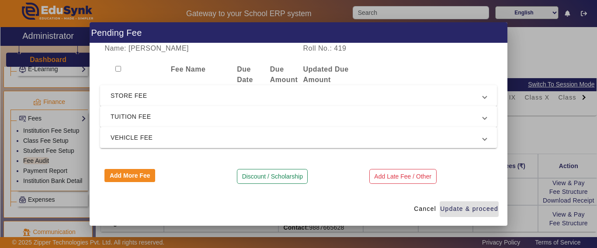
click at [128, 121] on span "TUITION FEE" at bounding box center [297, 116] width 372 height 10
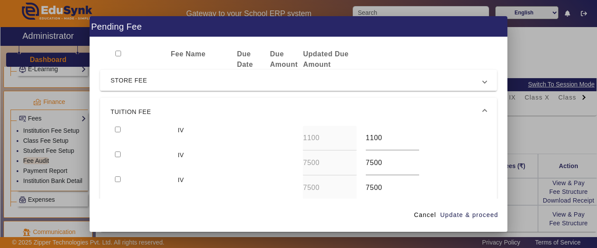
scroll to position [0, 0]
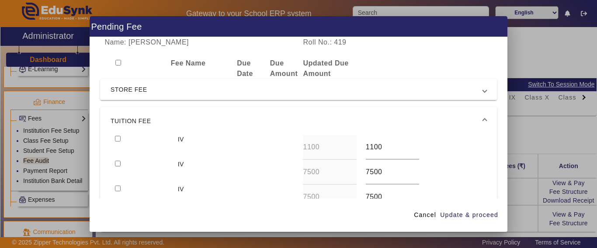
click at [122, 83] on mat-expansion-panel-header "STORE FEE" at bounding box center [298, 89] width 397 height 21
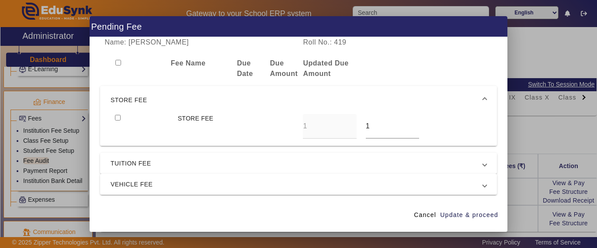
click at [116, 118] on input "checkbox" at bounding box center [118, 118] width 6 height 6
checkbox input "true"
drag, startPoint x: 368, startPoint y: 130, endPoint x: 347, endPoint y: 129, distance: 21.0
click at [347, 129] on div "STORE FEE 1 1" at bounding box center [299, 126] width 376 height 25
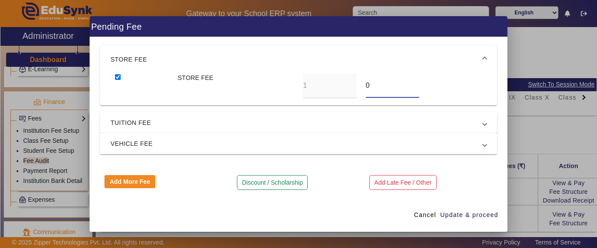
type input "0"
click at [124, 148] on span "VEHICLE FEE" at bounding box center [297, 144] width 372 height 10
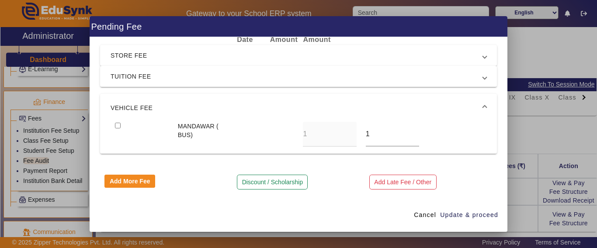
scroll to position [34, 0]
click at [117, 125] on input "checkbox" at bounding box center [118, 126] width 6 height 6
checkbox input "true"
drag, startPoint x: 363, startPoint y: 136, endPoint x: 345, endPoint y: 136, distance: 17.9
click at [345, 136] on div "MANDAWAR ( BUS) 1 1" at bounding box center [299, 134] width 376 height 25
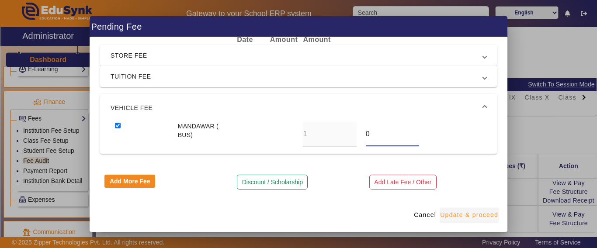
type input "0"
click at [463, 215] on span "Update & proceed" at bounding box center [469, 215] width 58 height 9
type input "0"
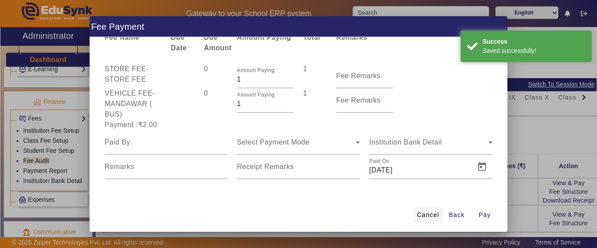
drag, startPoint x: 452, startPoint y: 215, endPoint x: 436, endPoint y: 210, distance: 17.0
click at [452, 215] on span "Back" at bounding box center [457, 215] width 16 height 9
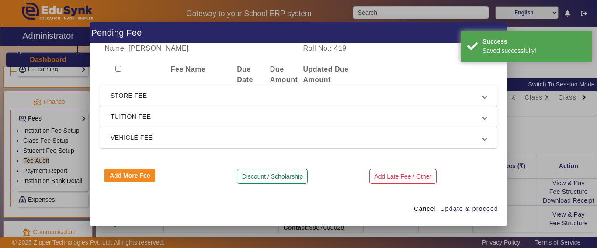
scroll to position [0, 0]
click at [121, 113] on span "TUITION FEE" at bounding box center [297, 116] width 372 height 10
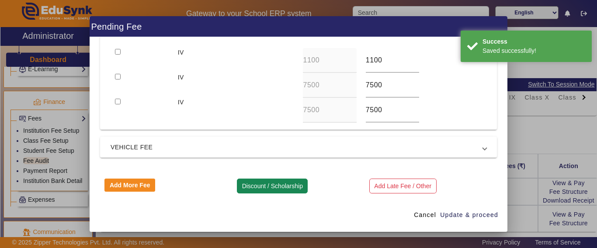
scroll to position [87, 0]
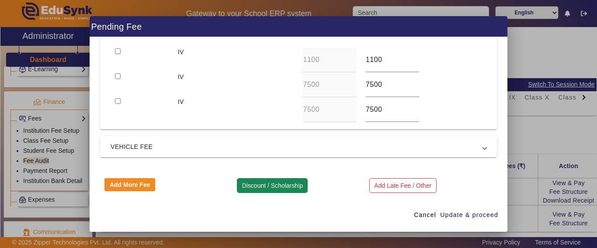
click at [279, 188] on button "Discount / Scholarship" at bounding box center [272, 185] width 71 height 15
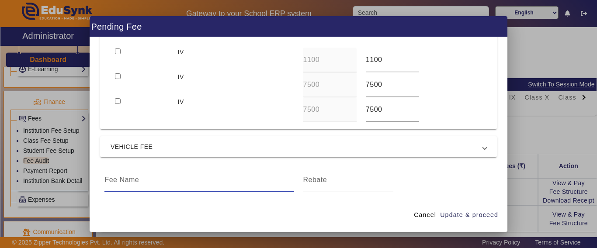
click at [154, 180] on input at bounding box center [198, 180] width 189 height 10
type input "DISCOUNT"
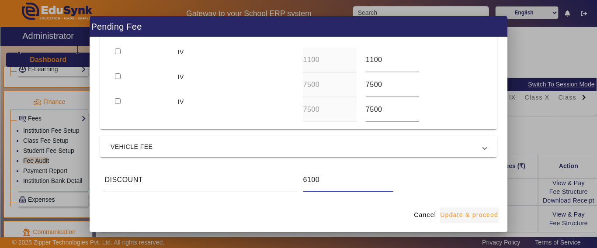
type input "6100"
click at [483, 218] on span "Update & proceed" at bounding box center [469, 215] width 58 height 9
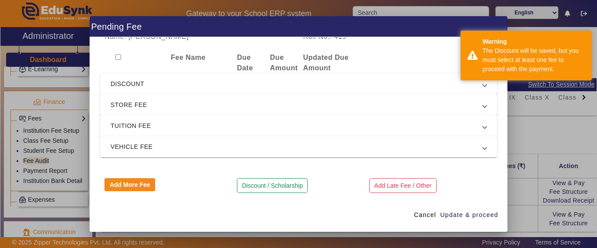
scroll to position [0, 0]
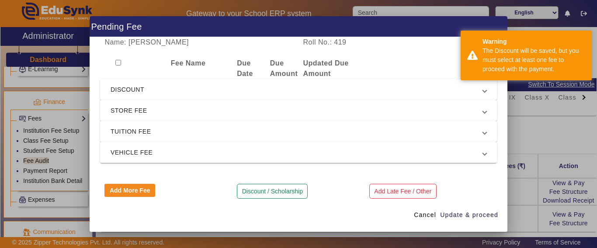
click at [118, 61] on input "checkbox" at bounding box center [118, 63] width 6 height 6
checkbox input "true"
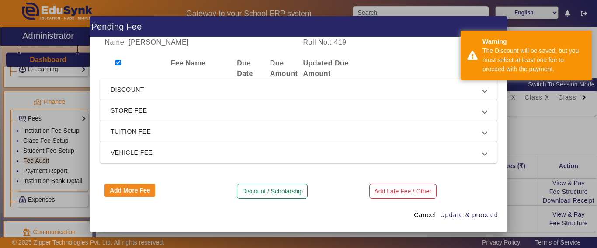
checkbox input "true"
click at [456, 217] on span "Update & proceed" at bounding box center [469, 215] width 58 height 9
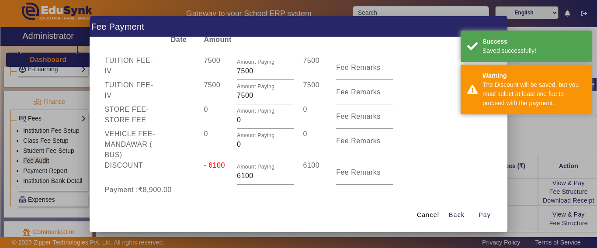
scroll to position [44, 0]
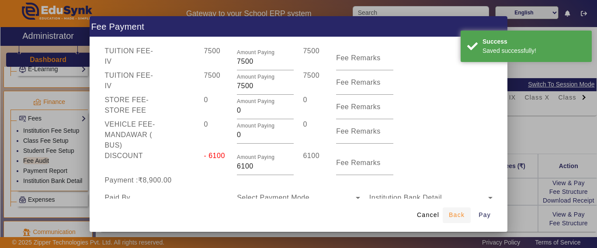
click at [455, 215] on span "Back" at bounding box center [457, 215] width 16 height 9
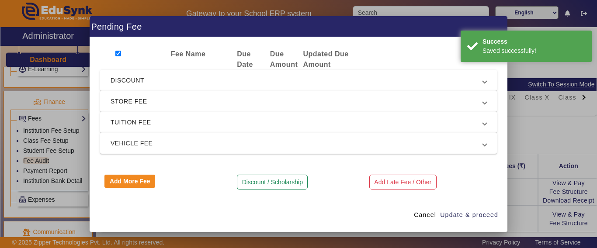
scroll to position [9, 0]
click at [132, 88] on mat-expansion-panel-header "DISCOUNT" at bounding box center [298, 80] width 397 height 21
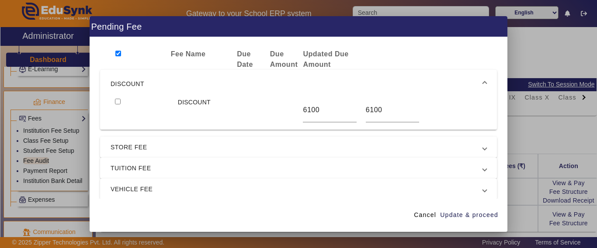
drag, startPoint x: 118, startPoint y: 99, endPoint x: 118, endPoint y: 104, distance: 5.3
click at [118, 99] on input "checkbox" at bounding box center [118, 102] width 6 height 6
checkbox input "true"
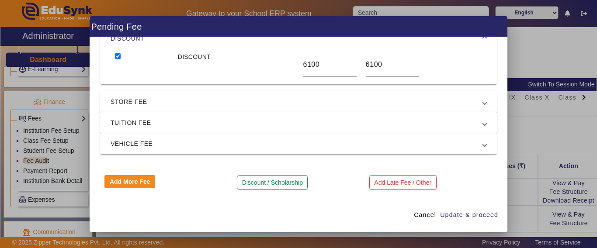
click at [129, 123] on span "TUITION FEE" at bounding box center [297, 123] width 372 height 10
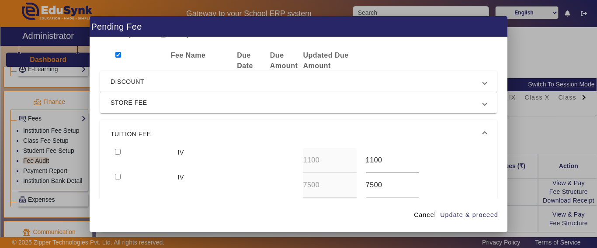
scroll to position [0, 0]
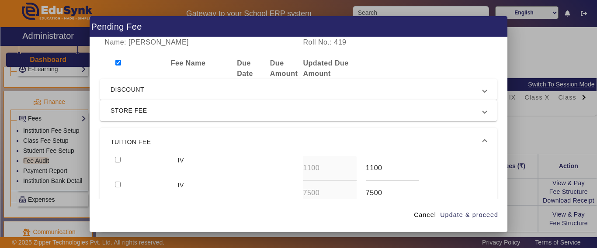
click at [117, 66] on div at bounding box center [133, 68] width 66 height 21
click at [117, 62] on input "checkbox" at bounding box center [118, 63] width 6 height 6
checkbox input "false"
click at [119, 63] on input "checkbox" at bounding box center [118, 63] width 6 height 6
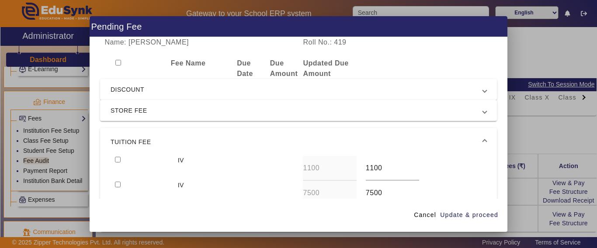
checkbox input "true"
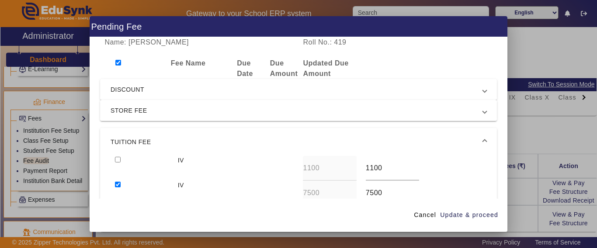
checkbox input "true"
click at [125, 90] on span "DISCOUNT" at bounding box center [297, 89] width 372 height 10
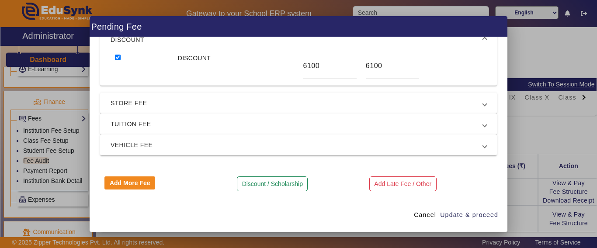
scroll to position [55, 0]
click at [132, 129] on mat-expansion-panel-header "TUITION FEE" at bounding box center [298, 122] width 397 height 21
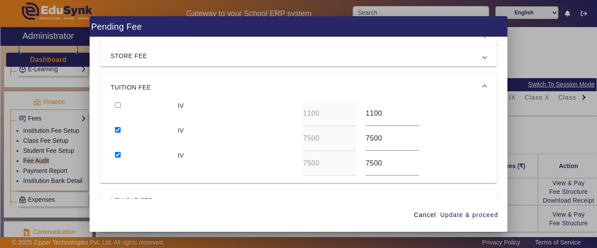
click at [116, 104] on input "checkbox" at bounding box center [118, 105] width 6 height 6
checkbox input "true"
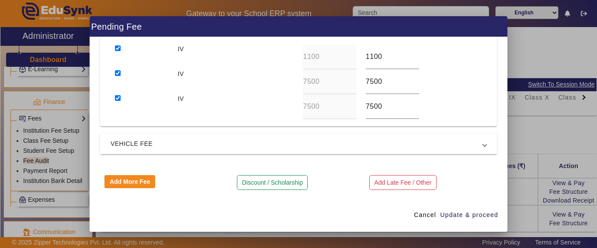
click at [157, 148] on span "VEHICLE FEE" at bounding box center [297, 144] width 372 height 10
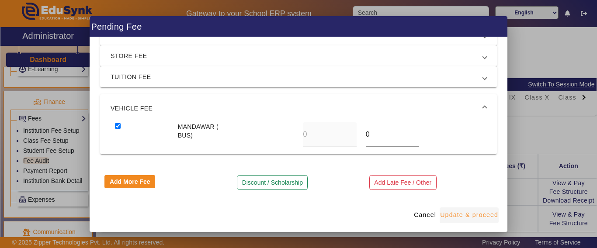
click at [455, 219] on span "Update & proceed" at bounding box center [469, 215] width 58 height 9
type input "8000"
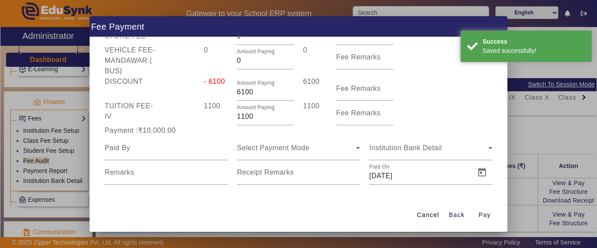
scroll to position [123, 0]
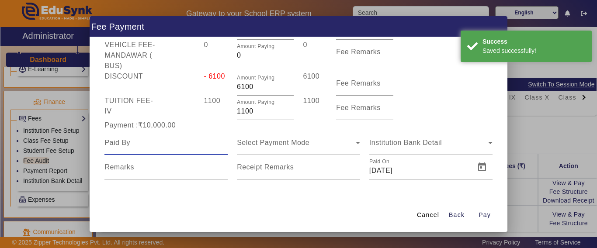
click at [148, 148] on input at bounding box center [165, 143] width 123 height 10
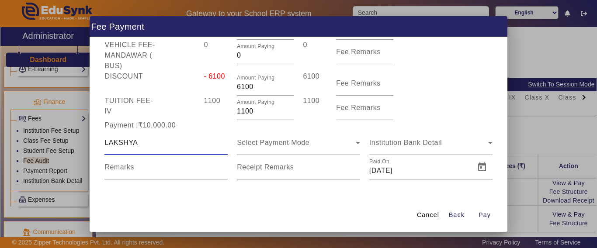
type input "LAKSHYA"
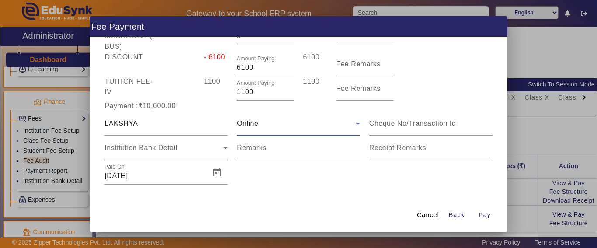
scroll to position [148, 0]
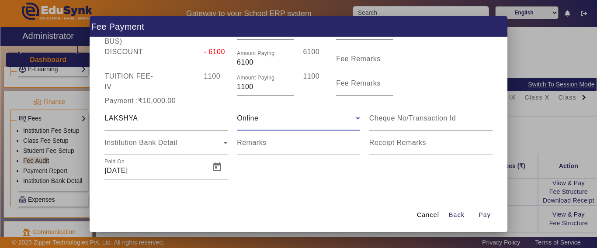
click at [268, 120] on div "Online" at bounding box center [296, 118] width 119 height 10
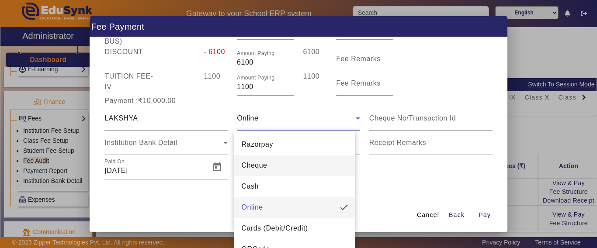
drag, startPoint x: 257, startPoint y: 191, endPoint x: 246, endPoint y: 188, distance: 11.2
click at [257, 191] on span "Cash" at bounding box center [249, 186] width 17 height 10
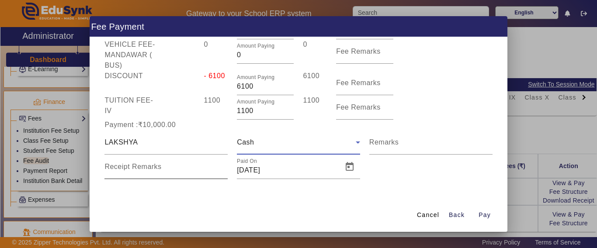
scroll to position [124, 0]
click at [130, 145] on input "LAKSHYA" at bounding box center [165, 142] width 123 height 10
click at [344, 172] on span "Open calendar" at bounding box center [349, 167] width 21 height 21
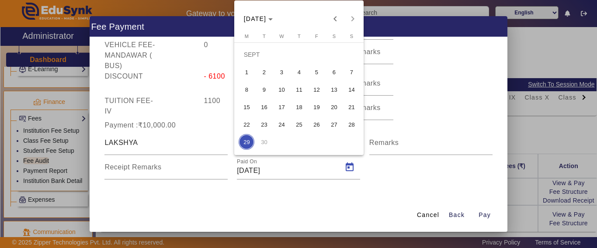
click at [486, 218] on div at bounding box center [298, 124] width 597 height 248
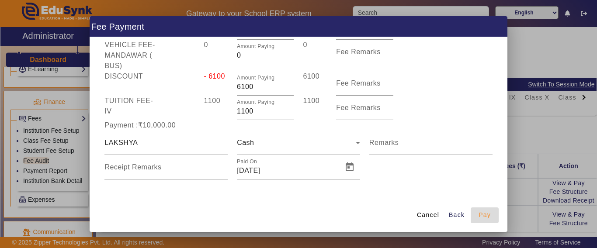
click at [487, 218] on span "Pay" at bounding box center [485, 215] width 12 height 9
type input "0"
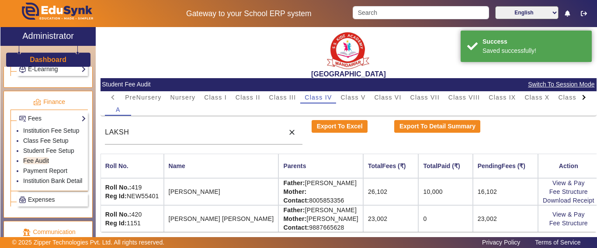
scroll to position [9, 0]
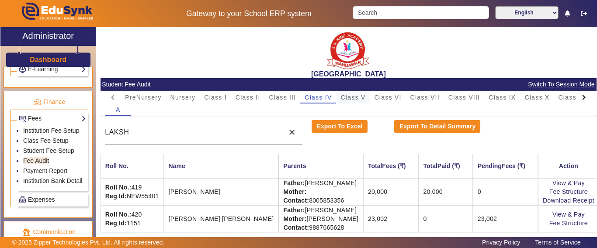
click at [353, 99] on span "Class V" at bounding box center [353, 97] width 25 height 6
click at [383, 97] on span "Class VI" at bounding box center [387, 97] width 27 height 6
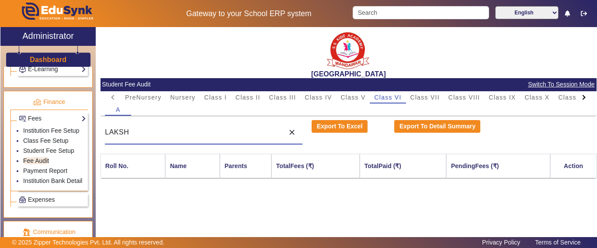
drag, startPoint x: 182, startPoint y: 134, endPoint x: 118, endPoint y: 131, distance: 64.3
click at [118, 131] on input "LAKSH" at bounding box center [192, 132] width 175 height 10
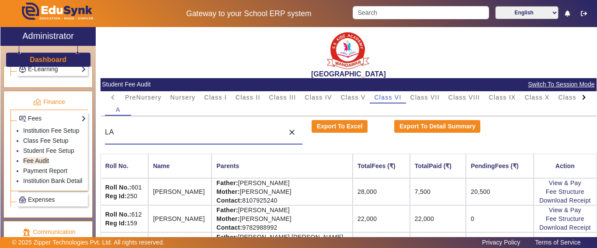
type input "L"
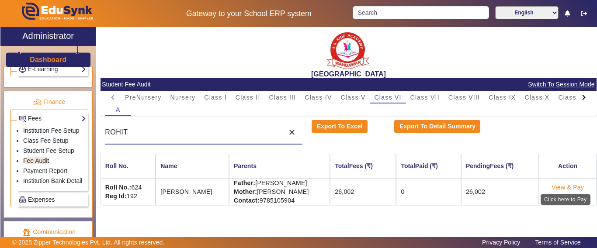
type input "ROHIT"
click at [563, 187] on link "View & Pay" at bounding box center [568, 187] width 32 height 7
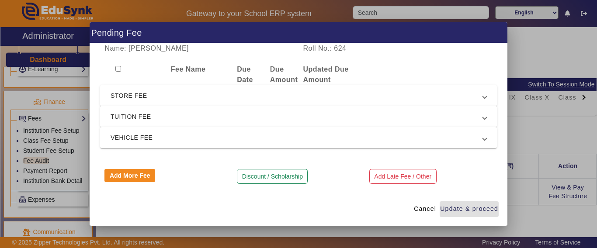
click at [143, 118] on span "TUITION FEE" at bounding box center [297, 116] width 372 height 10
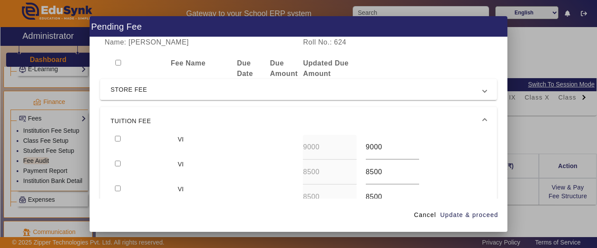
click at [115, 138] on input "checkbox" at bounding box center [118, 139] width 6 height 6
checkbox input "true"
click at [119, 163] on input "checkbox" at bounding box center [118, 164] width 6 height 6
checkbox input "true"
click at [475, 220] on span "button" at bounding box center [469, 215] width 59 height 21
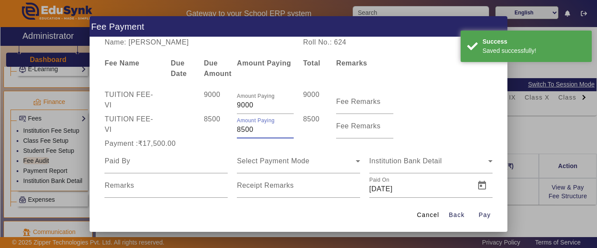
drag, startPoint x: 262, startPoint y: 134, endPoint x: 215, endPoint y: 134, distance: 46.8
click at [215, 134] on div "TUITION FEE - VI 8500 Amount Paying 8500 8500 Fee Remarks" at bounding box center [298, 126] width 397 height 24
type input "1000"
click at [214, 134] on div "8500" at bounding box center [215, 126] width 33 height 24
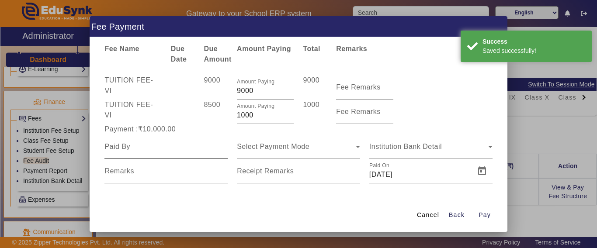
scroll to position [18, 0]
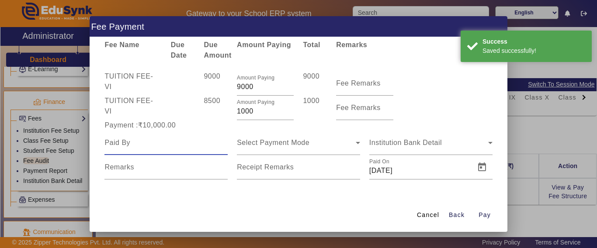
click at [160, 146] on input at bounding box center [165, 143] width 123 height 10
type input "ROHIT"
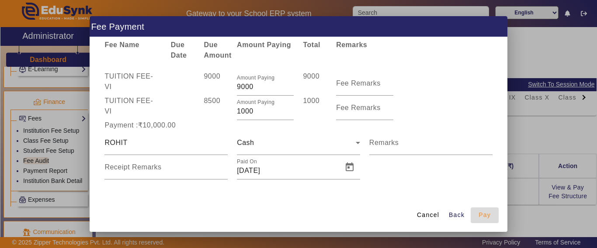
click at [479, 211] on span "Pay" at bounding box center [485, 215] width 12 height 9
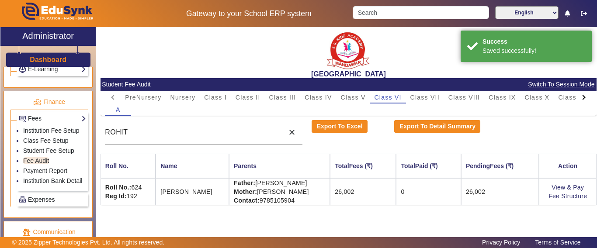
scroll to position [0, 0]
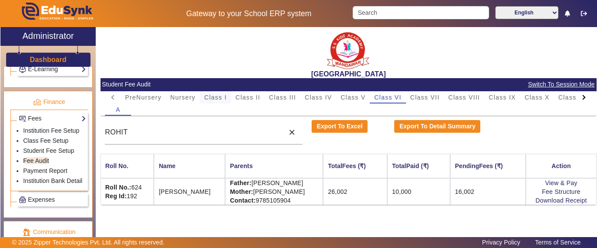
click at [222, 97] on span "Class I" at bounding box center [215, 97] width 23 height 6
drag, startPoint x: 138, startPoint y: 131, endPoint x: 76, endPoint y: 139, distance: 62.6
click at [76, 139] on div "X Administrator Dashboard Administration Institution Institution Details Sessio…" at bounding box center [298, 143] width 596 height 232
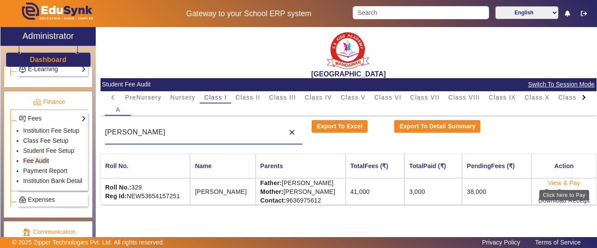
type input "[PERSON_NAME]"
click at [565, 184] on link "View & Pay" at bounding box center [564, 183] width 32 height 7
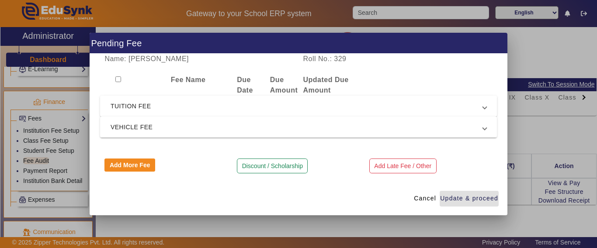
click at [121, 106] on span "TUITION FEE" at bounding box center [297, 106] width 372 height 10
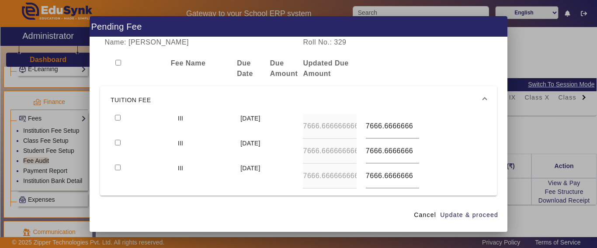
click at [118, 119] on input "checkbox" at bounding box center [118, 118] width 6 height 6
checkbox input "true"
type input "8000"
click at [115, 140] on input "checkbox" at bounding box center [118, 143] width 6 height 6
checkbox input "true"
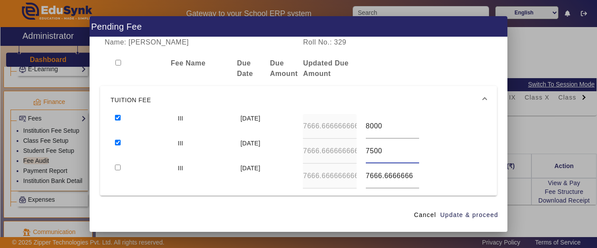
type input "7500"
click at [115, 165] on input "checkbox" at bounding box center [118, 168] width 6 height 6
checkbox input "true"
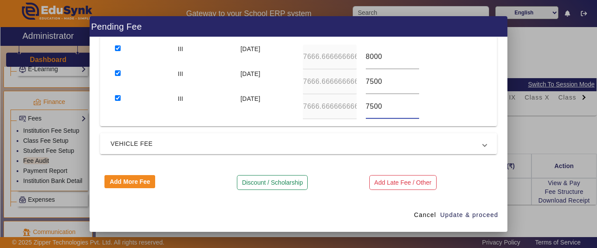
type input "7500"
click at [198, 142] on span "VEHICLE FEE" at bounding box center [297, 144] width 372 height 10
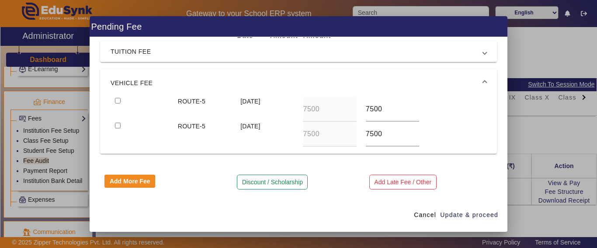
scroll to position [38, 0]
click at [476, 221] on span "button" at bounding box center [469, 215] width 59 height 21
type input "8000"
type input "7500"
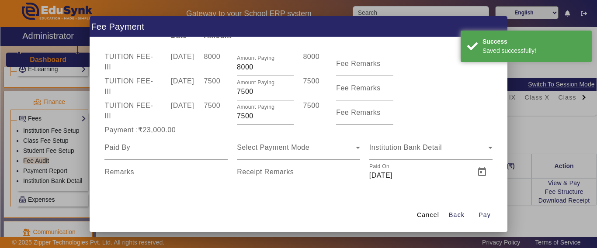
click at [454, 212] on span "Back" at bounding box center [457, 215] width 16 height 9
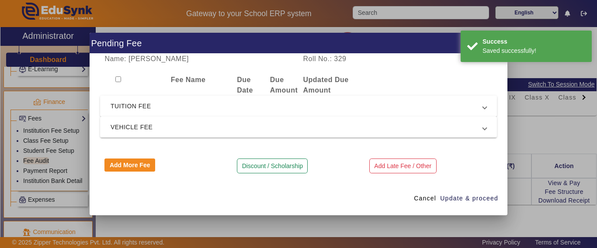
click at [118, 107] on span "TUITION FEE" at bounding box center [297, 106] width 372 height 10
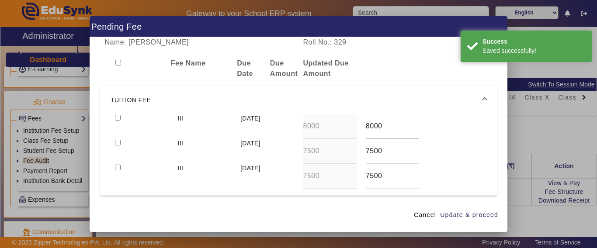
click at [117, 118] on input "checkbox" at bounding box center [118, 118] width 6 height 6
checkbox input "true"
click at [119, 143] on input "checkbox" at bounding box center [118, 143] width 6 height 6
checkbox input "true"
click at [491, 217] on span "Update & proceed" at bounding box center [469, 215] width 58 height 9
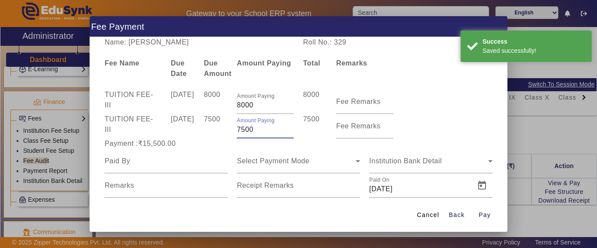
drag, startPoint x: 255, startPoint y: 132, endPoint x: 232, endPoint y: 129, distance: 23.4
click at [233, 129] on div "Amount Paying 7500" at bounding box center [266, 126] width 66 height 24
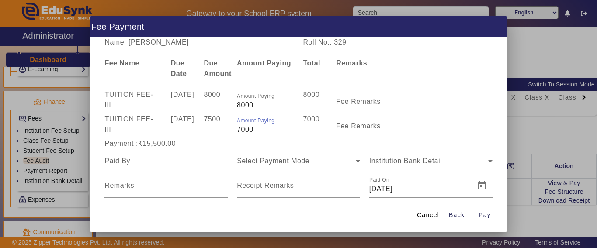
type input "7000"
click at [204, 146] on div "Payment :₹15,500.00" at bounding box center [166, 144] width 132 height 10
click at [161, 167] on div at bounding box center [165, 161] width 123 height 24
click at [160, 164] on input at bounding box center [165, 161] width 123 height 10
type input "[PERSON_NAME]"
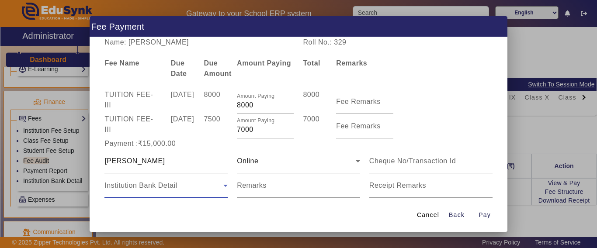
click at [156, 187] on span "Institution Bank Detail" at bounding box center [140, 185] width 73 height 7
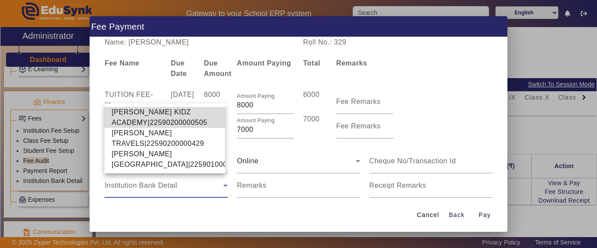
click at [137, 107] on span "[PERSON_NAME] KIDZ ACADEMY|22590200000505" at bounding box center [164, 117] width 107 height 21
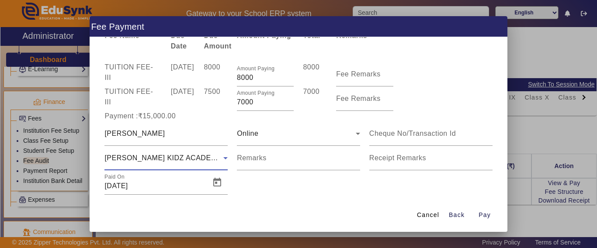
scroll to position [43, 0]
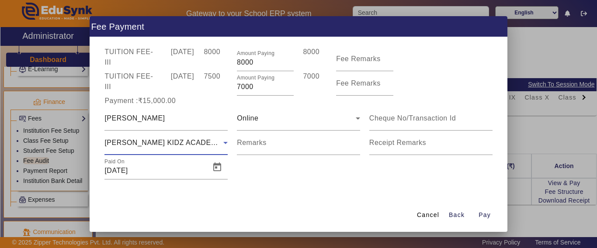
click at [486, 215] on span "Pay" at bounding box center [485, 215] width 12 height 9
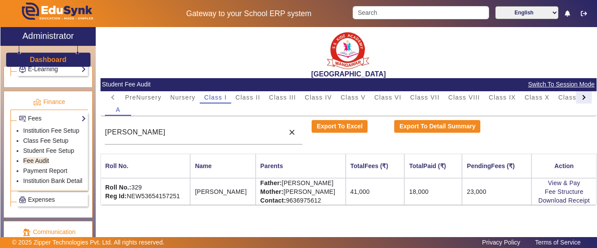
click at [579, 94] on div at bounding box center [584, 97] width 16 height 12
click at [580, 94] on mat-tab-header "PreNursery Nursery Class I Class II Class III Class IV Class V Class VI Class V…" at bounding box center [348, 97] width 487 height 12
drag, startPoint x: 580, startPoint y: 94, endPoint x: 566, endPoint y: 98, distance: 13.6
click at [580, 94] on mat-tab-header "PreNursery Nursery Class I Class II Class III Class IV Class V Class VI Class V…" at bounding box center [348, 97] width 487 height 12
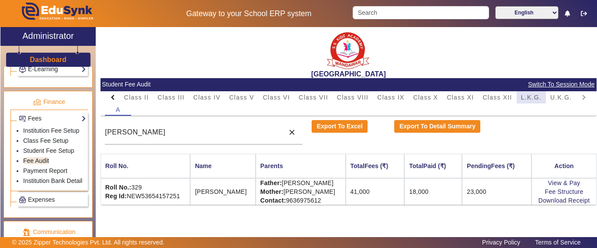
click at [539, 98] on span "L.K.G." at bounding box center [531, 97] width 21 height 6
click at [564, 100] on span "U.K.G." at bounding box center [561, 97] width 22 height 6
drag, startPoint x: 181, startPoint y: 134, endPoint x: 75, endPoint y: 131, distance: 105.8
click at [75, 131] on div "X Administrator Dashboard Administration Institution Institution Details Sessio…" at bounding box center [298, 143] width 596 height 232
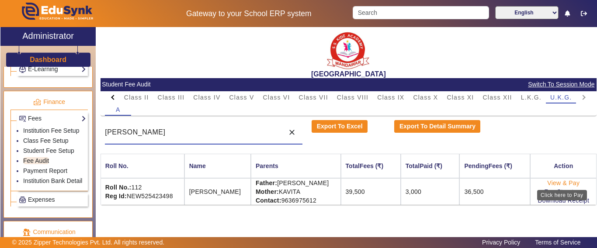
type input "[PERSON_NAME]"
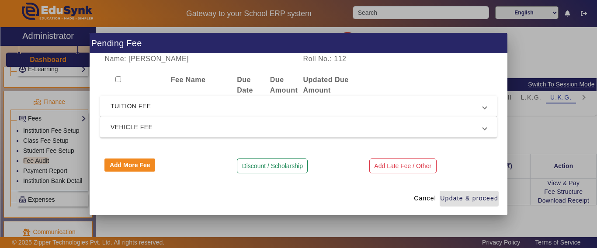
click at [195, 107] on span "TUITION FEE" at bounding box center [297, 106] width 372 height 10
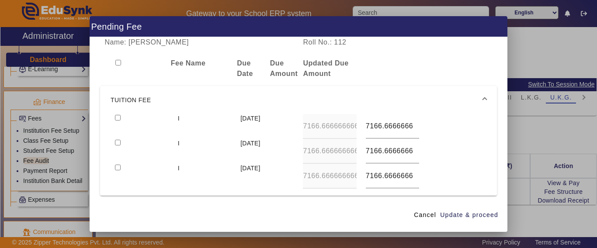
click at [115, 115] on input "checkbox" at bounding box center [118, 118] width 6 height 6
checkbox input "true"
type input "7500"
click at [115, 140] on input "checkbox" at bounding box center [118, 143] width 6 height 6
checkbox input "true"
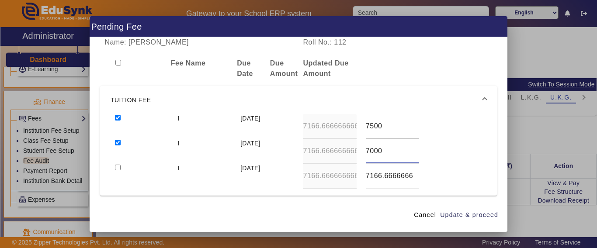
type input "7000"
click at [115, 165] on input "checkbox" at bounding box center [118, 168] width 6 height 6
checkbox input "true"
type input "7000"
click at [484, 215] on span "Update & proceed" at bounding box center [469, 215] width 58 height 9
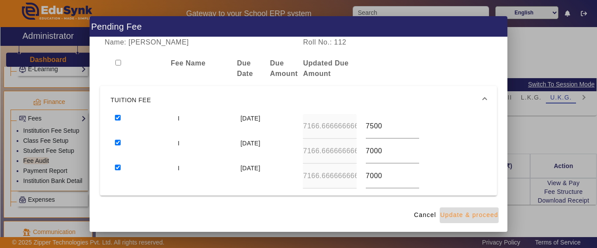
type input "7500"
type input "7000"
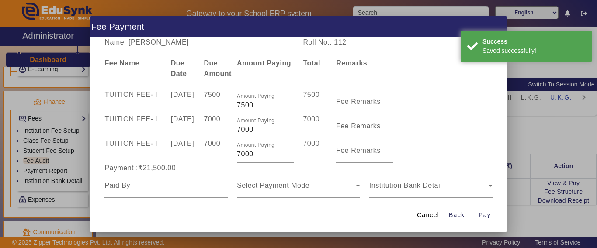
click at [460, 219] on span "Back" at bounding box center [457, 215] width 16 height 9
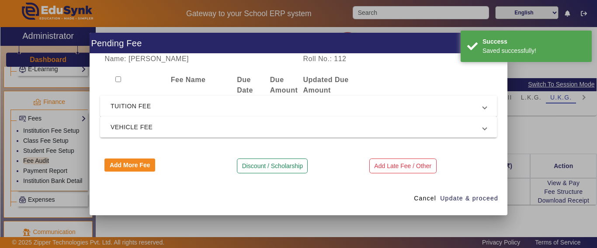
click at [135, 110] on span "TUITION FEE" at bounding box center [297, 106] width 372 height 10
click at [121, 109] on span "TUITION FEE" at bounding box center [297, 106] width 372 height 10
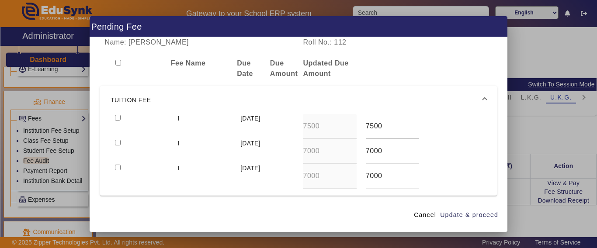
click at [117, 116] on input "checkbox" at bounding box center [118, 118] width 6 height 6
checkbox input "true"
click at [118, 142] on input "checkbox" at bounding box center [118, 143] width 6 height 6
checkbox input "true"
click at [118, 169] on input "checkbox" at bounding box center [118, 168] width 6 height 6
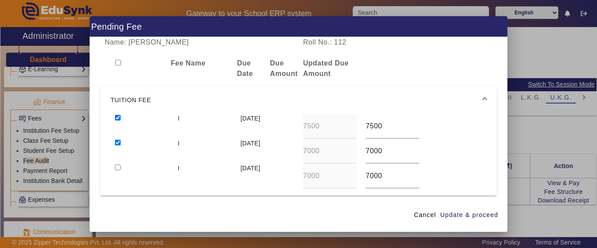
checkbox input "true"
click at [459, 219] on span "Update & proceed" at bounding box center [469, 215] width 58 height 9
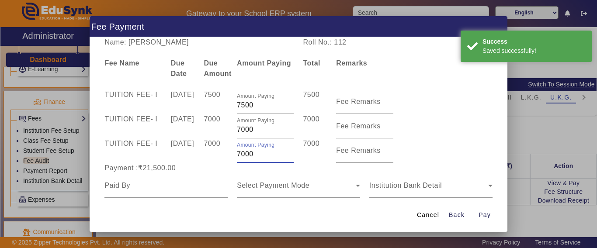
drag, startPoint x: 258, startPoint y: 153, endPoint x: 210, endPoint y: 154, distance: 48.5
click at [210, 154] on div "TUITION FEE - I [DATE] 7000 Amount Paying 7000 7000 Fee Remarks" at bounding box center [298, 151] width 397 height 24
type input "500"
click at [209, 155] on div "7000" at bounding box center [215, 151] width 33 height 24
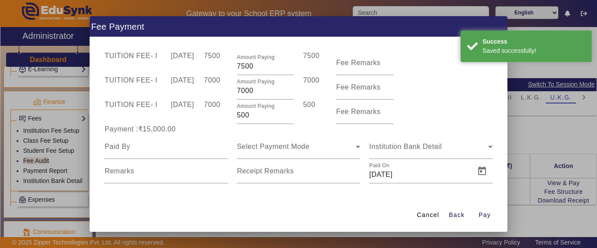
scroll to position [50, 0]
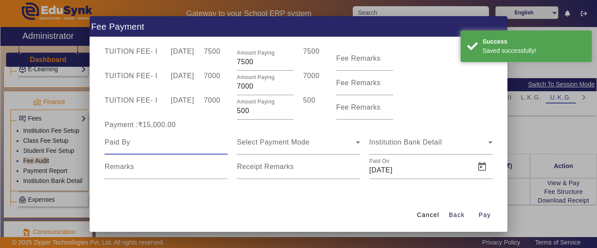
click at [159, 139] on input at bounding box center [165, 142] width 123 height 10
click at [159, 143] on input at bounding box center [165, 142] width 123 height 10
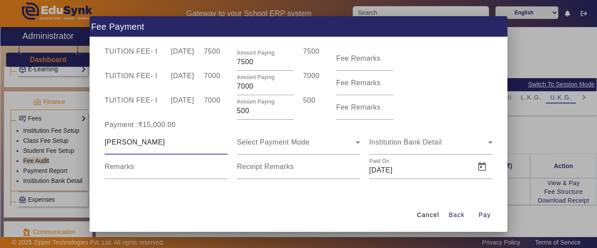
type input "[PERSON_NAME]"
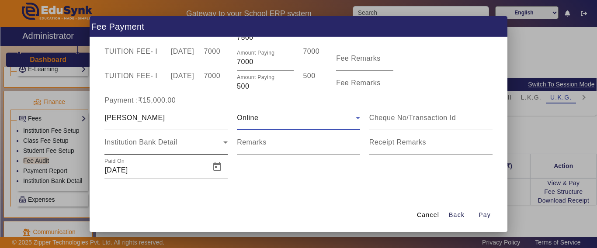
scroll to position [74, 0]
click at [143, 137] on div "Institution Bank Detail" at bounding box center [165, 142] width 123 height 24
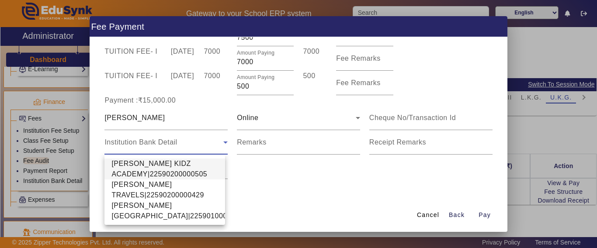
click at [128, 163] on span "[PERSON_NAME] KIDZ ACADEMY|22590200000505" at bounding box center [164, 169] width 107 height 21
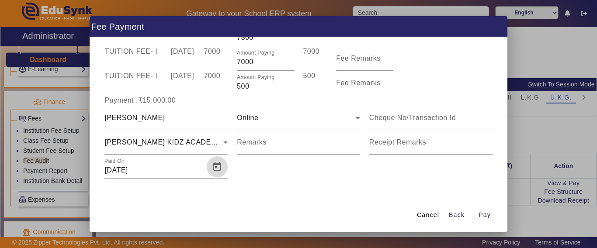
click at [212, 165] on span "Open calendar" at bounding box center [217, 166] width 21 height 21
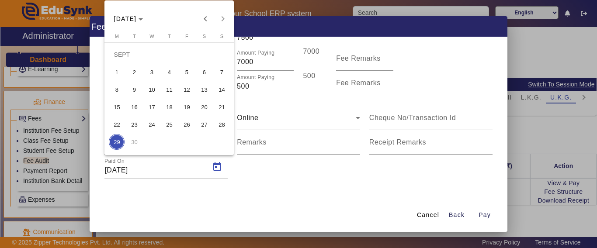
click at [484, 218] on div at bounding box center [298, 124] width 597 height 248
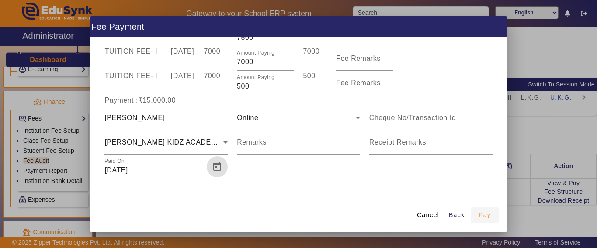
click at [486, 217] on span "Pay" at bounding box center [485, 215] width 12 height 9
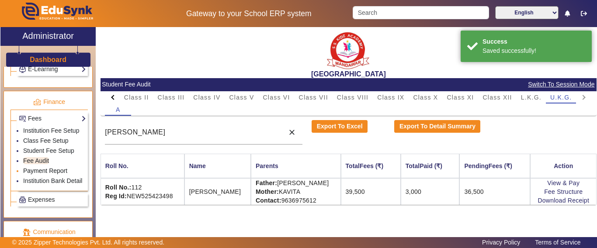
click at [45, 174] on link "Payment Report" at bounding box center [45, 170] width 44 height 7
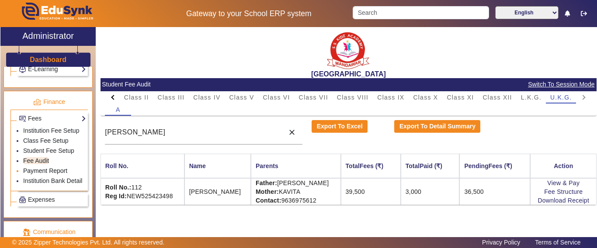
click at [35, 174] on link "Payment Report" at bounding box center [45, 170] width 44 height 7
click at [41, 174] on link "Payment Report" at bounding box center [45, 170] width 44 height 7
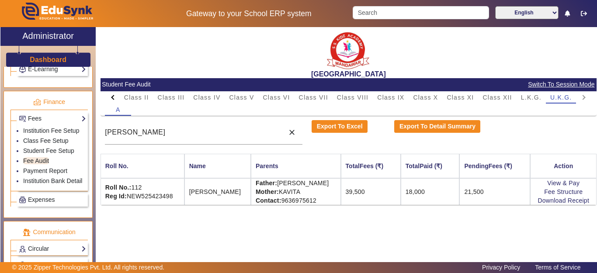
click at [447, 229] on div "[GEOGRAPHIC_DATA] Student Fee Audit Switch To Session Mode PreNursery Nursery C…" at bounding box center [346, 148] width 501 height 242
click at [418, 230] on div "[GEOGRAPHIC_DATA] Student Fee Audit Switch To Session Mode PreNursery Nursery C…" at bounding box center [346, 148] width 501 height 242
drag, startPoint x: 429, startPoint y: 242, endPoint x: 455, endPoint y: 253, distance: 28.4
click at [429, 242] on div "[GEOGRAPHIC_DATA] Student Fee Audit Switch To Session Mode PreNursery Nursery C…" at bounding box center [346, 148] width 501 height 242
click at [345, 225] on div "[GEOGRAPHIC_DATA] Student Fee Audit Switch To Session Mode PreNursery Nursery C…" at bounding box center [346, 148] width 501 height 242
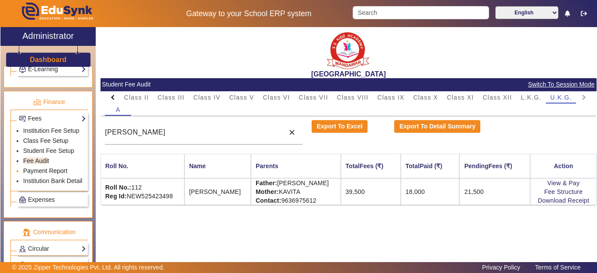
click at [34, 174] on link "Payment Report" at bounding box center [45, 170] width 44 height 7
click at [53, 174] on link "Payment Report" at bounding box center [45, 170] width 44 height 7
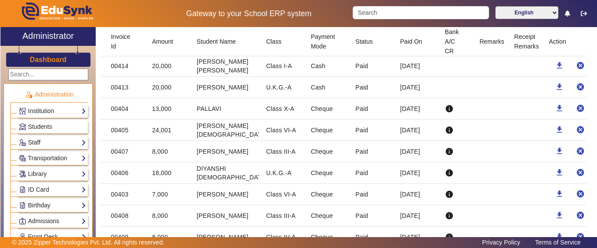
drag, startPoint x: 40, startPoint y: 59, endPoint x: 66, endPoint y: 5, distance: 59.4
click at [40, 59] on h3 "Dashboard" at bounding box center [48, 60] width 37 height 8
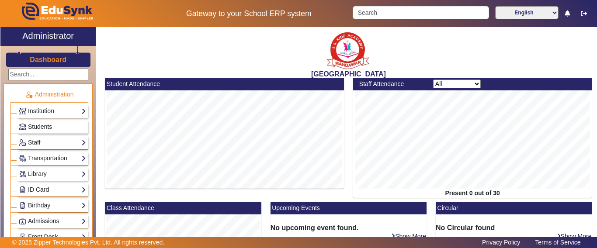
click at [42, 62] on h3 "Dashboard" at bounding box center [48, 60] width 37 height 8
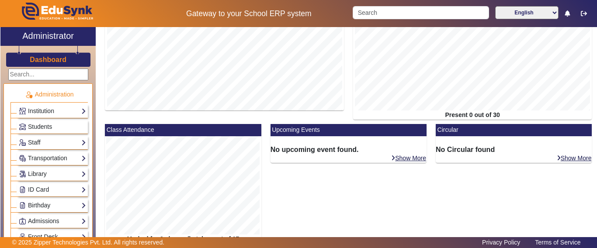
scroll to position [224, 0]
